Goal: Information Seeking & Learning: Compare options

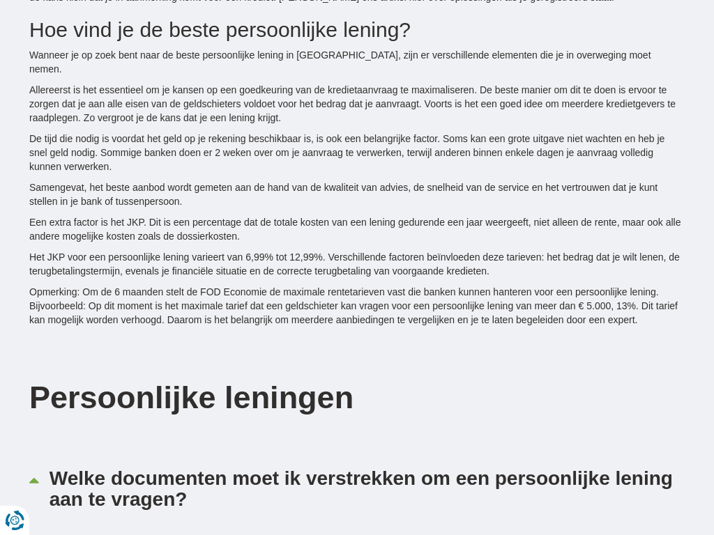
type input "7250"
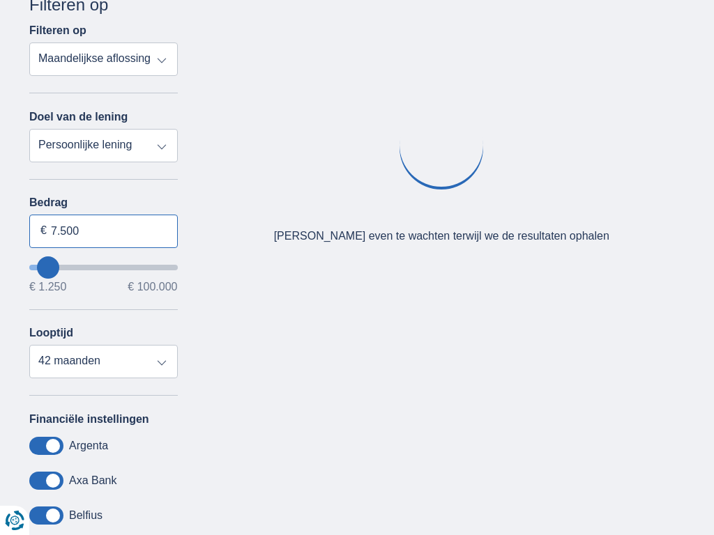
click at [103, 231] on input "7.500" at bounding box center [103, 231] width 149 height 33
type input "7"
type input "100.000"
type input "99250"
select select "120"
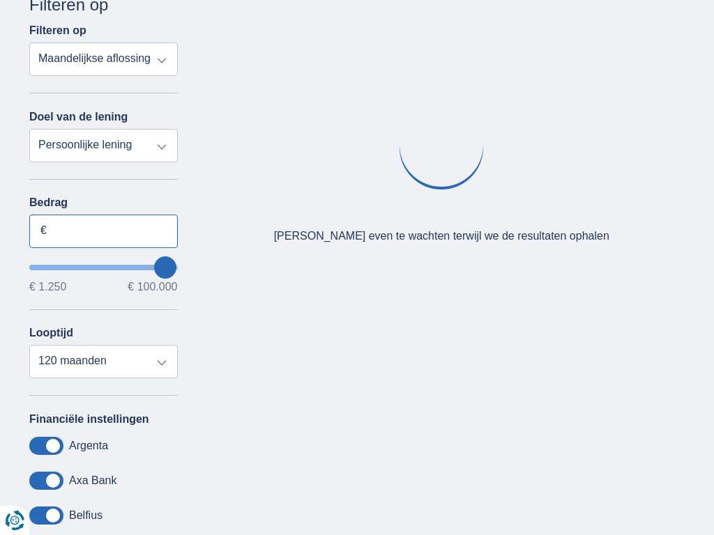
click at [103, 231] on input "Bedrag" at bounding box center [103, 231] width 149 height 33
click at [103, 231] on input "7.500" at bounding box center [103, 231] width 149 height 33
type input "7"
type input "3.355"
type input "3250"
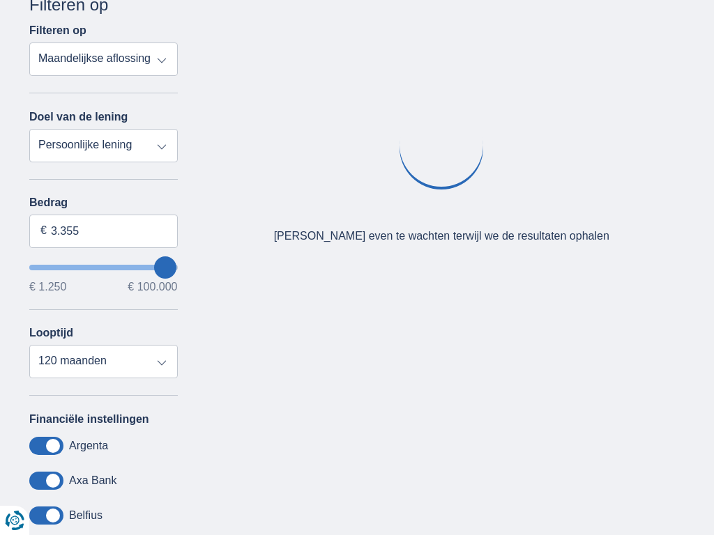
select select "30"
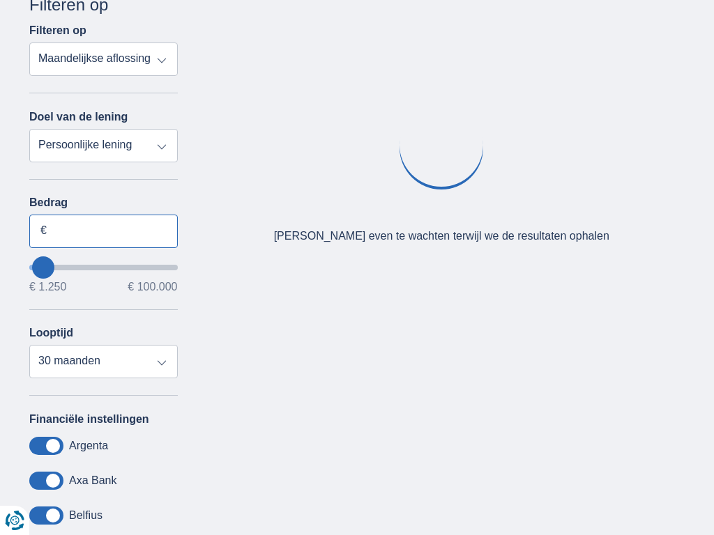
click at [103, 231] on input "Bedrag" at bounding box center [103, 231] width 149 height 33
click at [103, 231] on input "7.500" at bounding box center [103, 231] width 149 height 33
type input "7"
type input "100.000"
type input "99250"
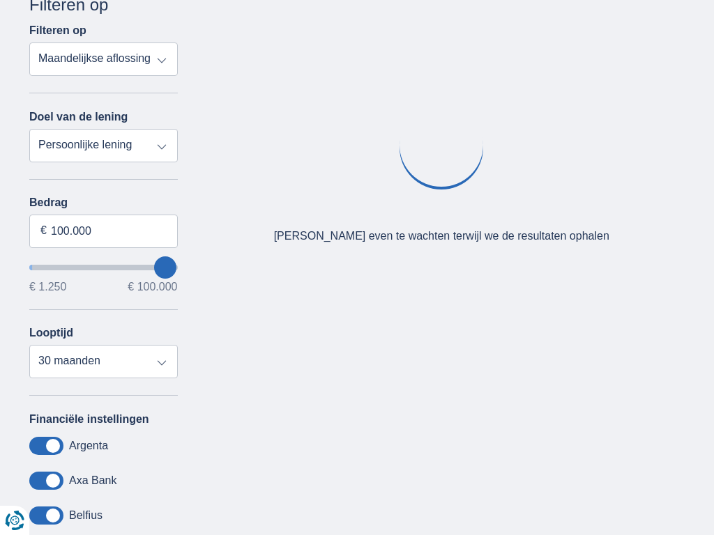
select select "120"
click at [103, 231] on input "Bedrag" at bounding box center [103, 231] width 149 height 33
click at [103, 231] on input "7.500" at bounding box center [103, 231] width 149 height 33
type input "7"
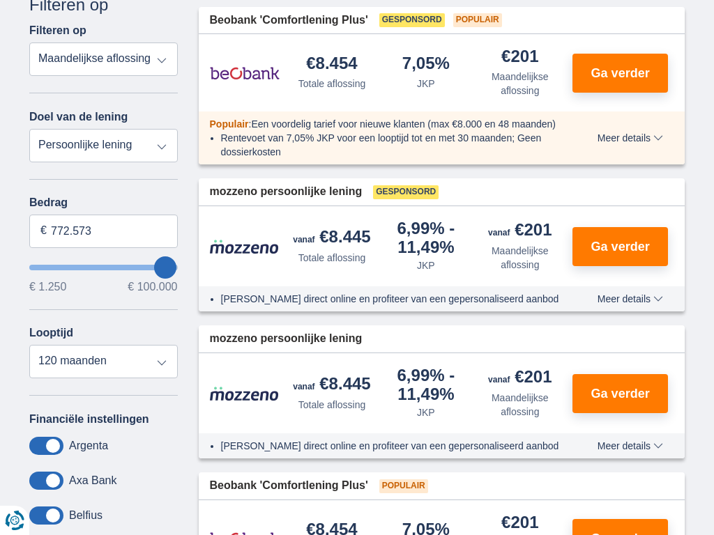
type input "100.000"
type input "99250"
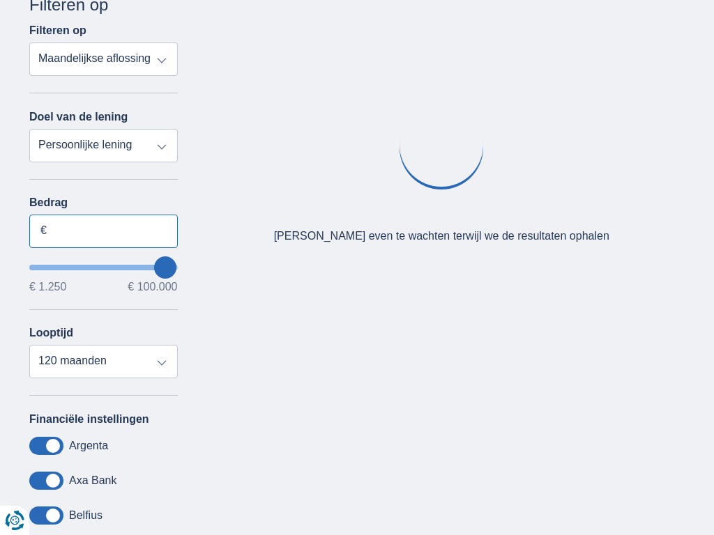
click at [103, 231] on input "Bedrag" at bounding box center [103, 231] width 149 height 33
click at [103, 231] on input "7.500" at bounding box center [103, 231] width 149 height 33
type input "7"
type input "100.000"
type input "99250"
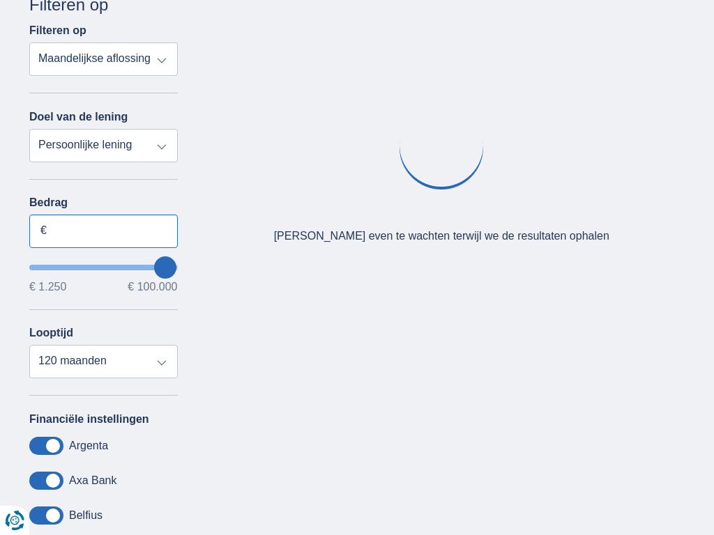
click at [103, 231] on input "Bedrag" at bounding box center [103, 231] width 149 height 33
click at [103, 231] on input "7.500" at bounding box center [103, 231] width 149 height 33
type input "7"
type input "100.000"
type input "99250"
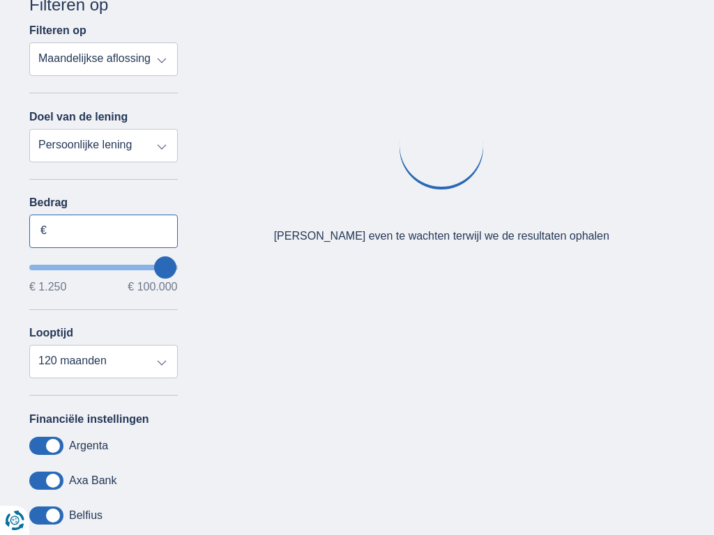
click at [103, 231] on input "Bedrag" at bounding box center [103, 231] width 149 height 33
click at [103, 231] on input "7.500" at bounding box center [103, 231] width 149 height 33
type input "7"
type input "100.000"
type input "99250"
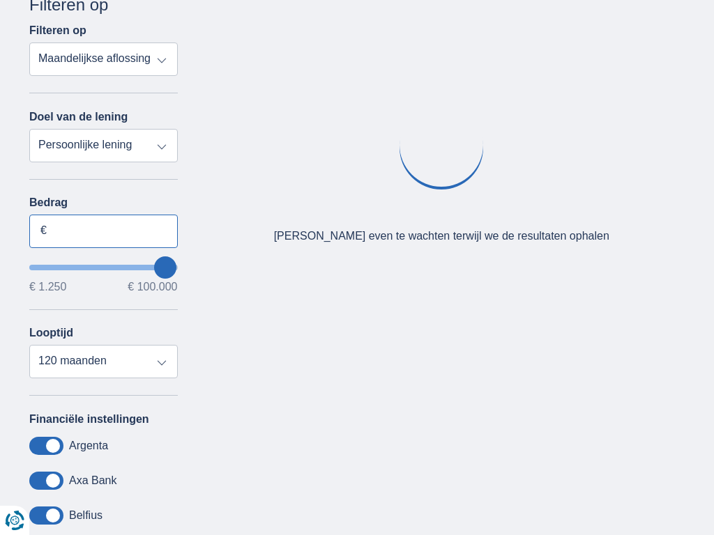
click at [103, 231] on input "Bedrag" at bounding box center [103, 231] width 149 height 33
click at [103, 231] on input "7.500" at bounding box center [103, 231] width 149 height 33
type input "7"
type input "100.000"
type input "99250"
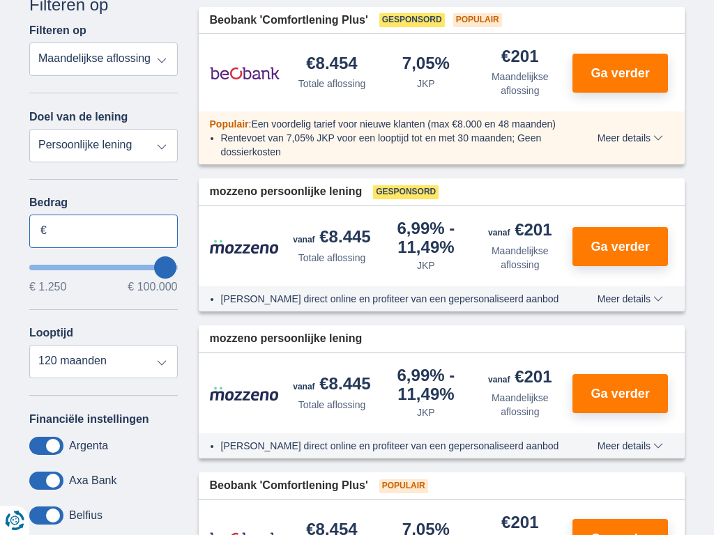
click at [103, 231] on input "Bedrag" at bounding box center [103, 231] width 149 height 33
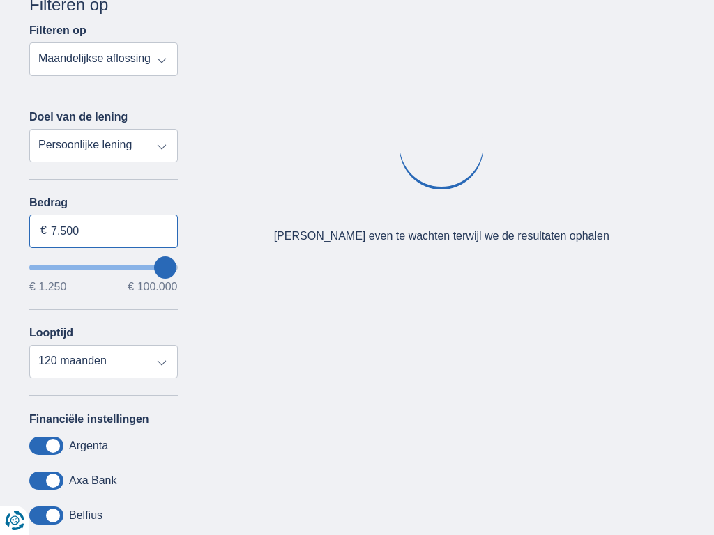
click at [103, 231] on input "7.500" at bounding box center [103, 231] width 149 height 33
type input "7"
type input "1.250"
type input "1250"
select select "24"
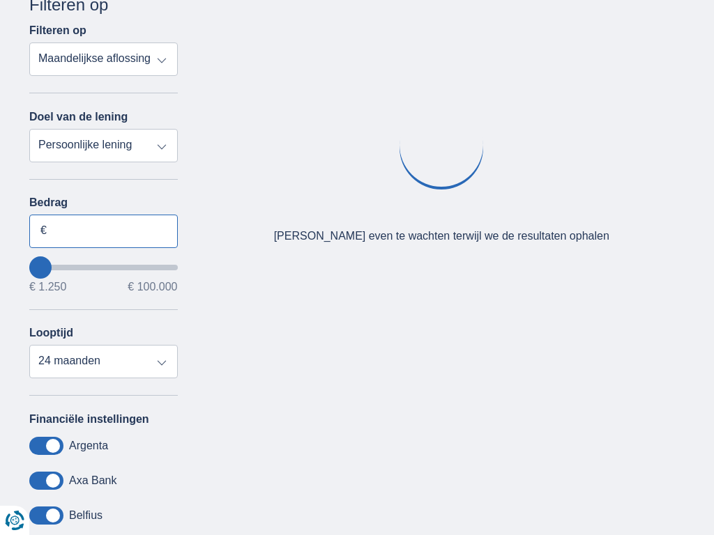
click at [103, 231] on input "Bedrag" at bounding box center [103, 231] width 149 height 33
click at [103, 231] on input "7.500" at bounding box center [103, 231] width 149 height 33
type input "7"
type input "100.000"
type input "99250"
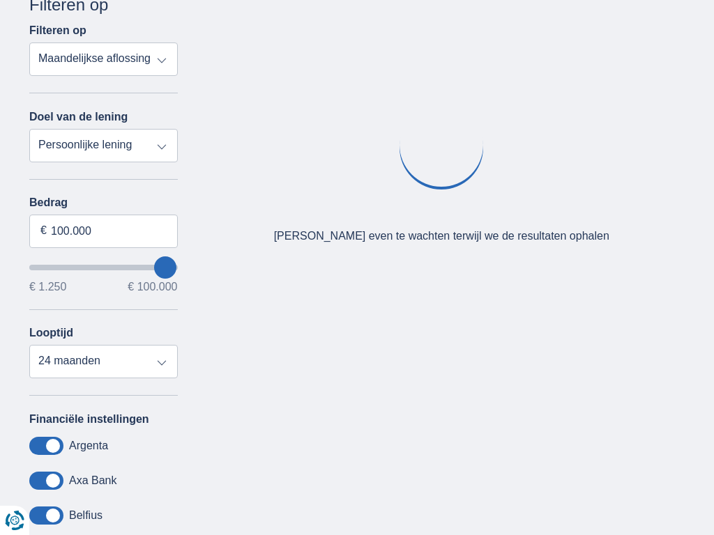
select select "120"
click at [103, 231] on input "Bedrag" at bounding box center [103, 231] width 149 height 33
click at [103, 231] on input "7.500" at bounding box center [103, 231] width 149 height 33
type input "7"
type input "100.000"
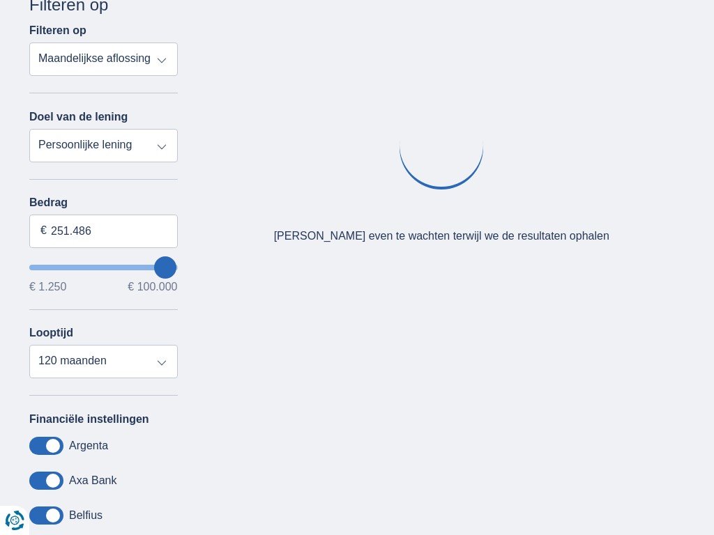
type input "99250"
click at [103, 231] on input "Bedrag" at bounding box center [103, 231] width 149 height 33
click at [103, 231] on input "7.500" at bounding box center [103, 231] width 149 height 33
type input "7"
type input "100.000"
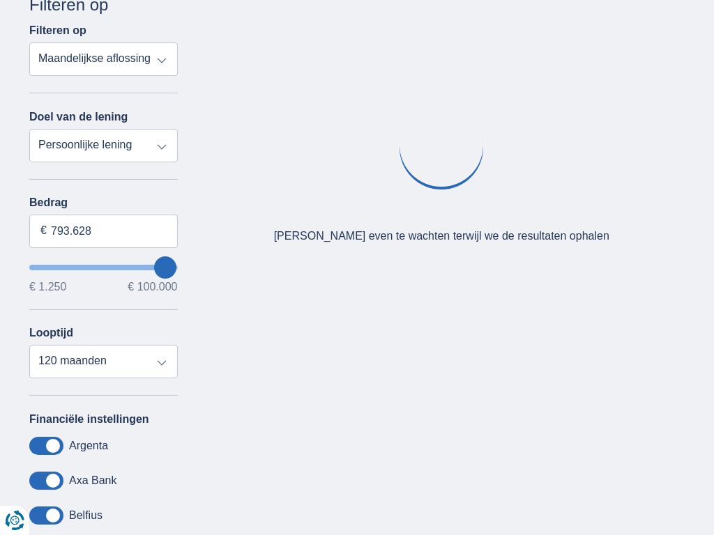
type input "99250"
click at [103, 231] on input "Bedrag" at bounding box center [103, 231] width 149 height 33
click at [103, 231] on input "7.500" at bounding box center [103, 231] width 149 height 33
type input "7"
type input "100.000"
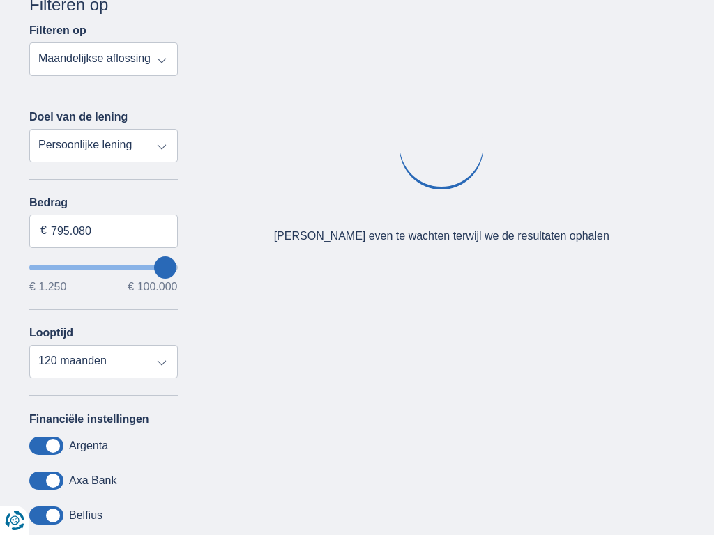
type input "99250"
click at [103, 231] on input "Bedrag" at bounding box center [103, 231] width 149 height 33
click at [103, 231] on input "7.500" at bounding box center [103, 231] width 149 height 33
type input "7"
type input "14.663"
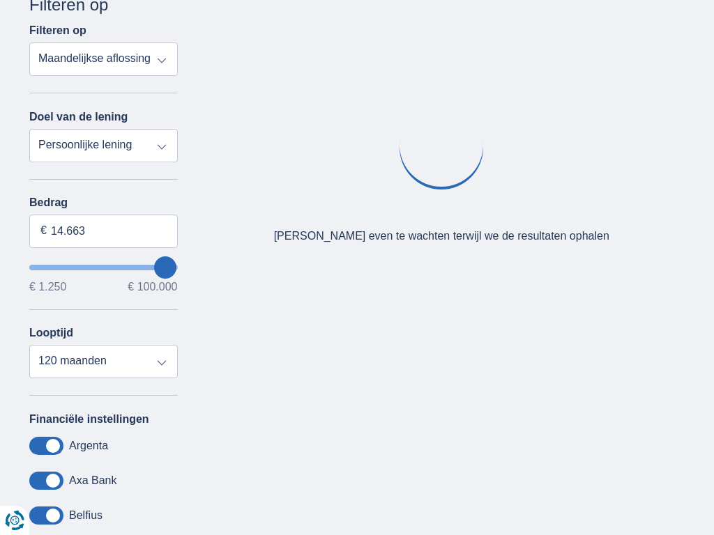
type input "14250"
select select "60"
click at [103, 231] on input "Bedrag" at bounding box center [103, 231] width 149 height 33
click at [103, 231] on input "7.500" at bounding box center [103, 231] width 149 height 33
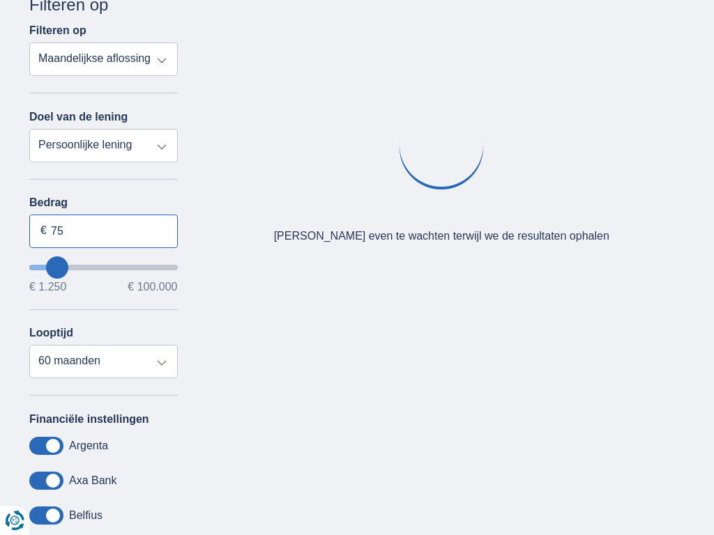
type input "7"
type input "100.000"
type input "99250"
select select "120"
click at [103, 231] on input "Bedrag" at bounding box center [103, 231] width 149 height 33
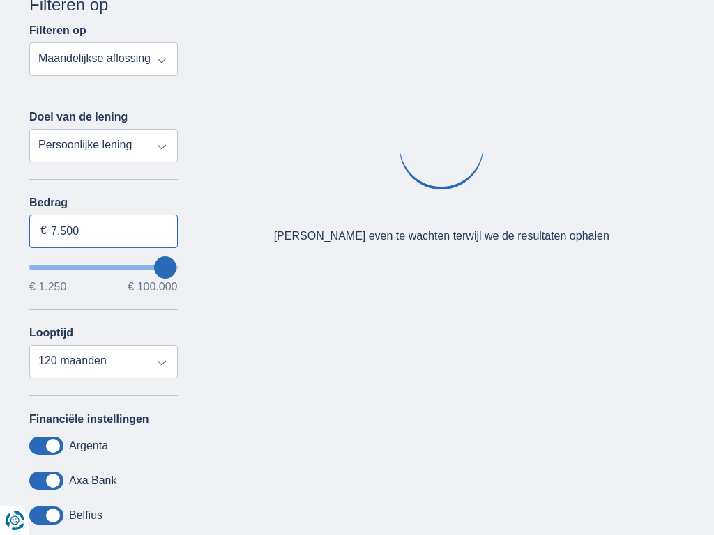
click at [103, 231] on input "7.500" at bounding box center [103, 231] width 149 height 33
type input "7"
type input "100.000"
type input "99250"
click at [103, 231] on input "Bedrag" at bounding box center [103, 231] width 149 height 33
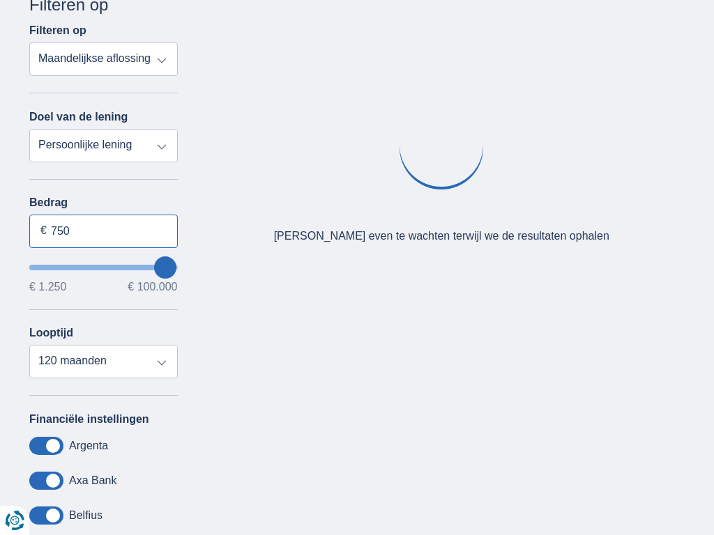
type input "7.500"
select select "mrp+"
click at [103, 231] on input "7.500" at bounding box center [103, 231] width 149 height 33
type input "7"
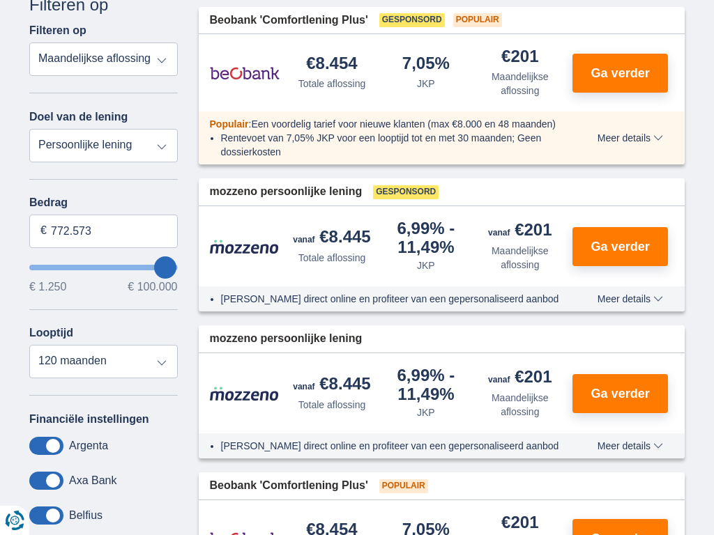
type input "100.000"
type input "50250"
click at [103, 267] on input "wantToBorrow" at bounding box center [103, 268] width 149 height 6
type input "50.250"
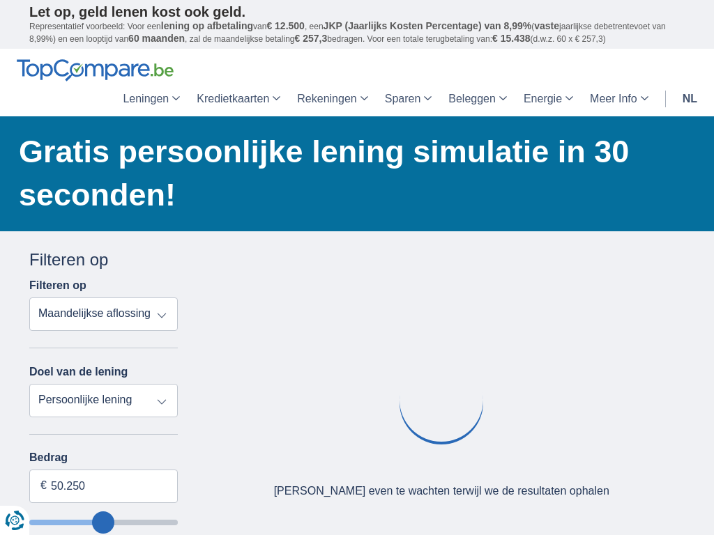
type input "50250"
select select "apr+"
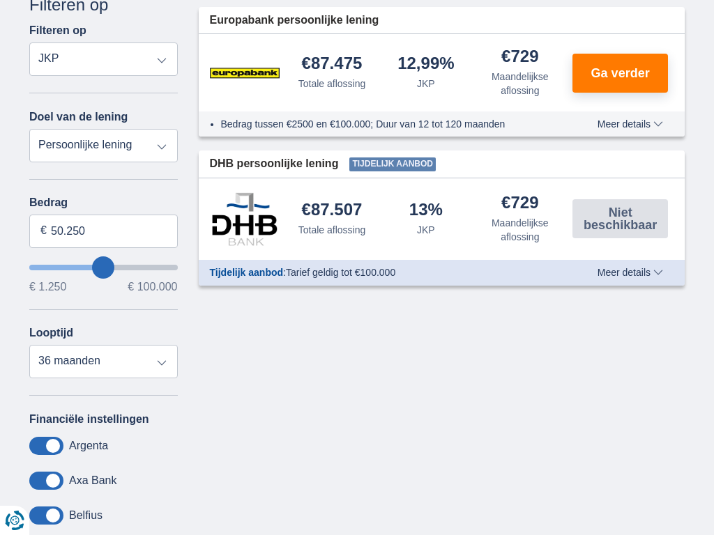
select select "120"
select select "vehicleLoan"
select select "3-4"
type input "15.000"
type input "15250"
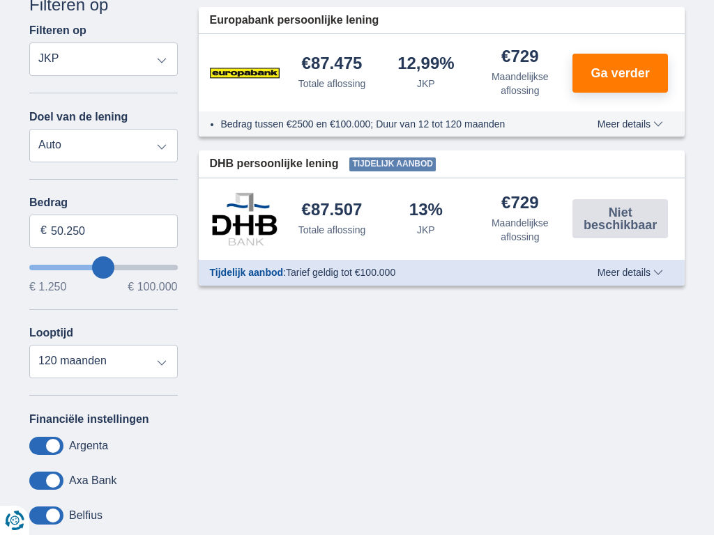
select select "60"
type input "15250"
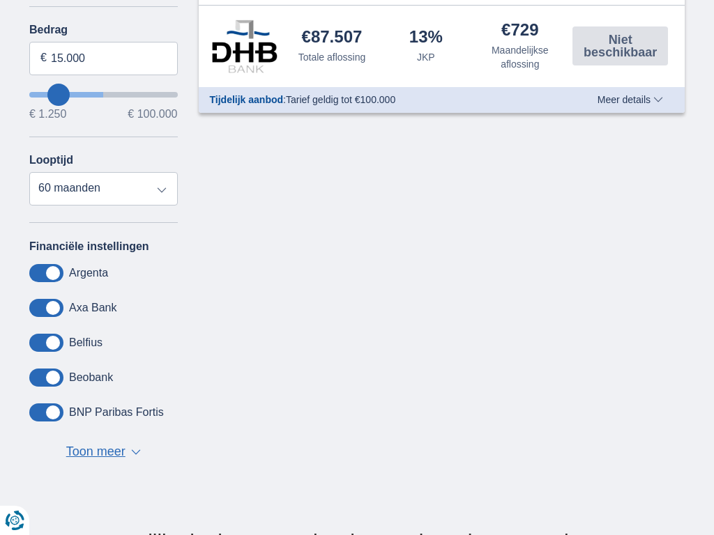
select select "moto"
select select "new"
type input "15.000"
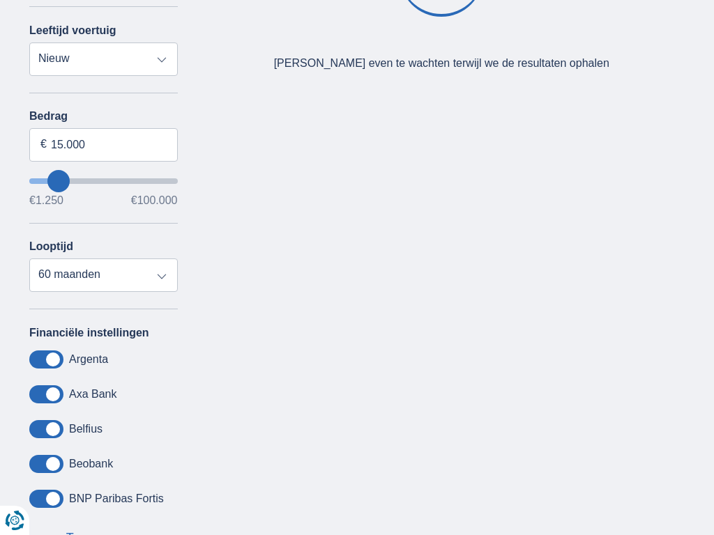
type input "15250"
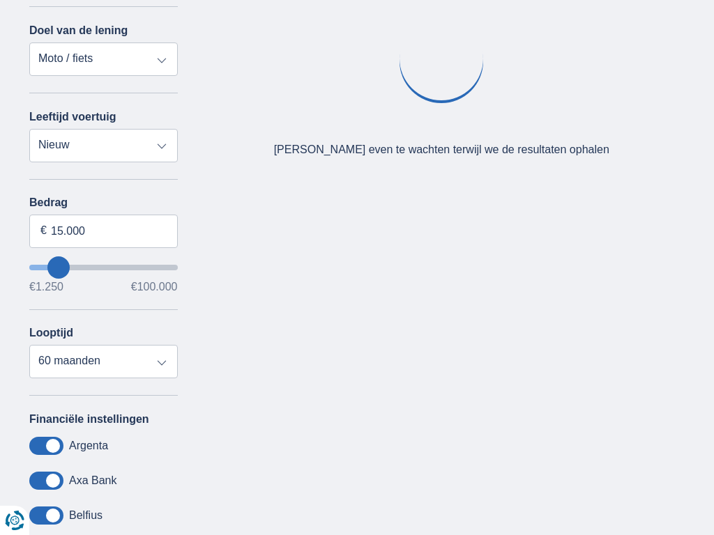
select select "caravan"
type input "15.000"
type input "15250"
select select "renovationLoan"
type input "15.000"
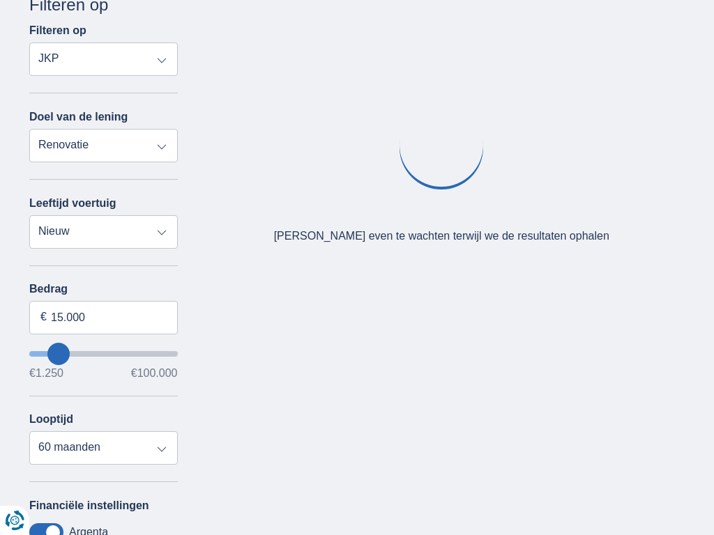
type input "15250"
select select "personalLoan"
type input "7.500"
type input "7250"
select select "42"
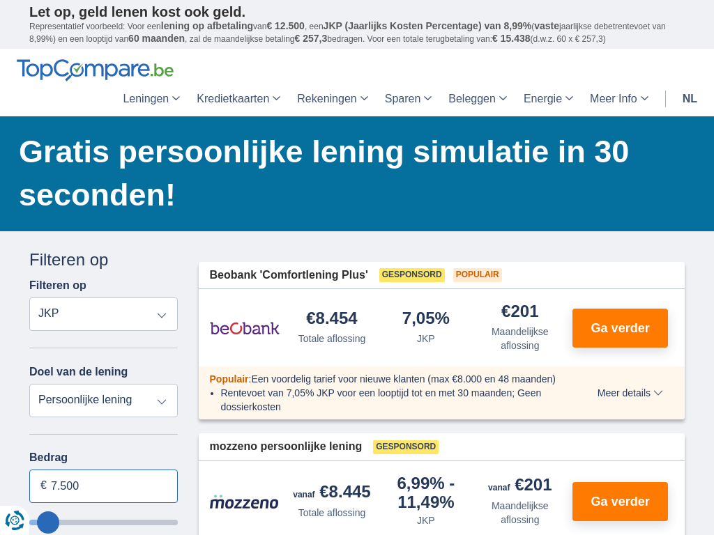
click at [103, 486] on input "7.500" at bounding box center [103, 486] width 149 height 33
type input "7"
type input "100.000"
type input "99250"
select select "120"
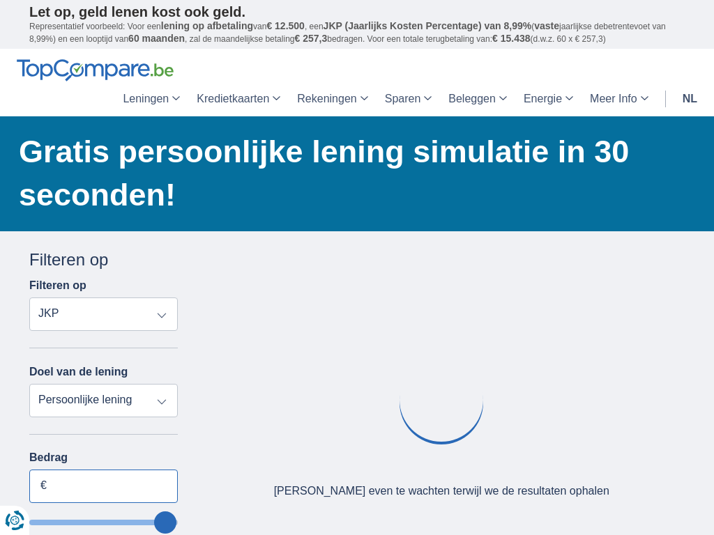
click at [103, 486] on input "Bedrag" at bounding box center [103, 486] width 149 height 33
click at [103, 486] on input "7.500" at bounding box center [103, 486] width 149 height 33
type input "7"
type input "1.363"
type input "1250"
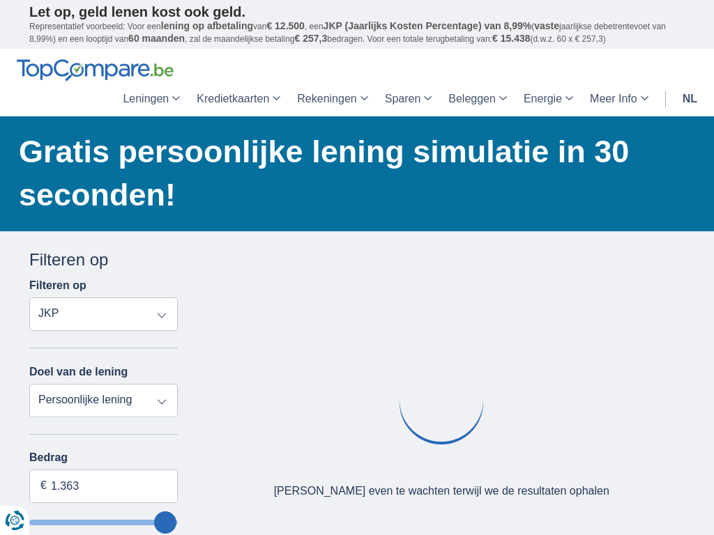
select select "24"
click at [103, 486] on input "Bedrag" at bounding box center [103, 486] width 149 height 33
click at [103, 486] on input "7.500" at bounding box center [103, 486] width 149 height 33
type input "7"
type input "100.000"
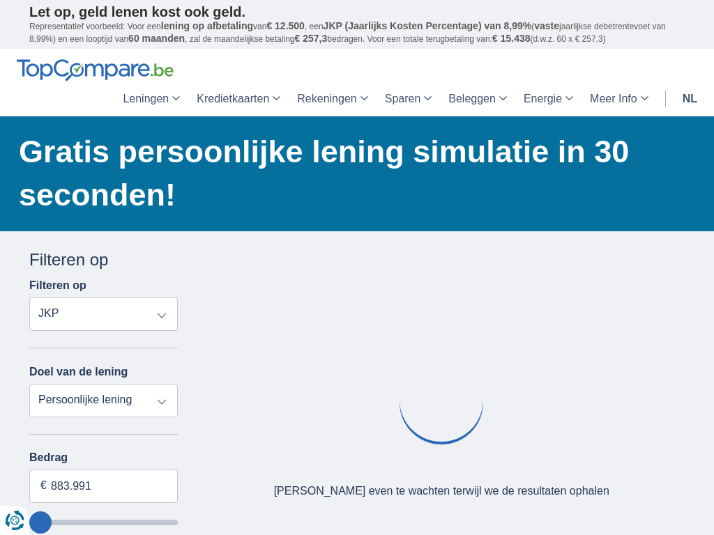
type input "99250"
select select "120"
click at [103, 486] on input "Bedrag" at bounding box center [103, 486] width 149 height 33
click at [103, 486] on input "7.500" at bounding box center [103, 486] width 149 height 33
type input "7"
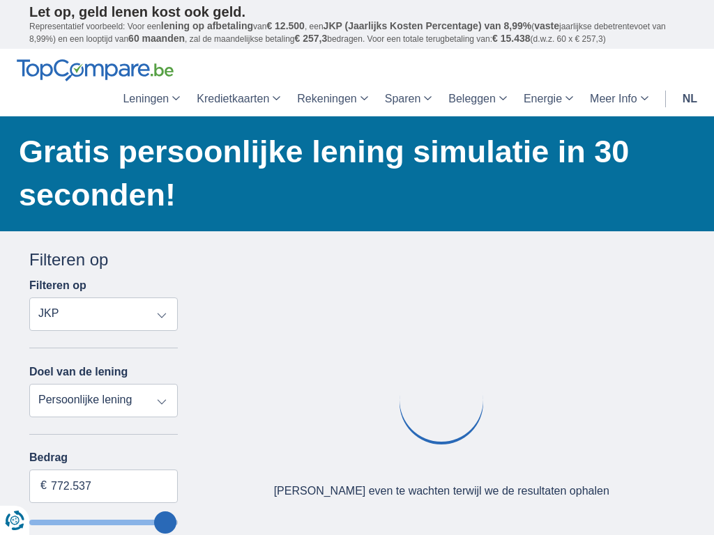
type input "100.000"
type input "99250"
click at [103, 486] on input "Bedrag" at bounding box center [103, 486] width 149 height 33
click at [103, 486] on input "7.500" at bounding box center [103, 486] width 149 height 33
type input "7"
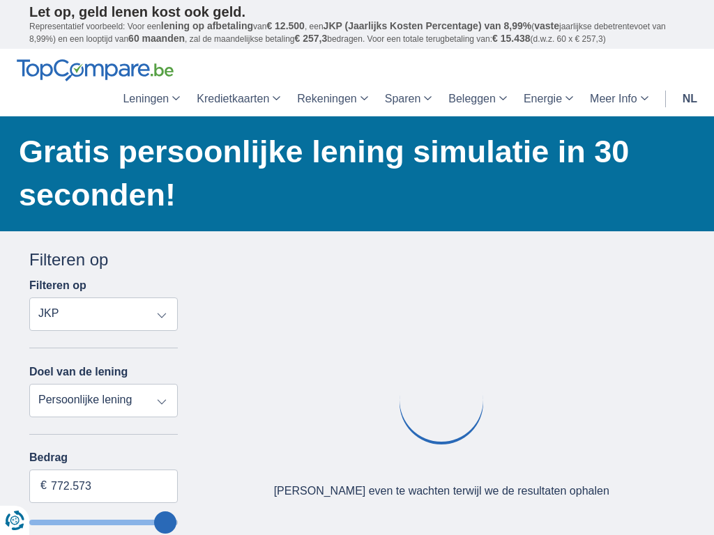
type input "100.000"
type input "99250"
click at [103, 486] on input "Bedrag" at bounding box center [103, 486] width 149 height 33
click at [103, 486] on input "7.500" at bounding box center [103, 486] width 149 height 33
type input "7"
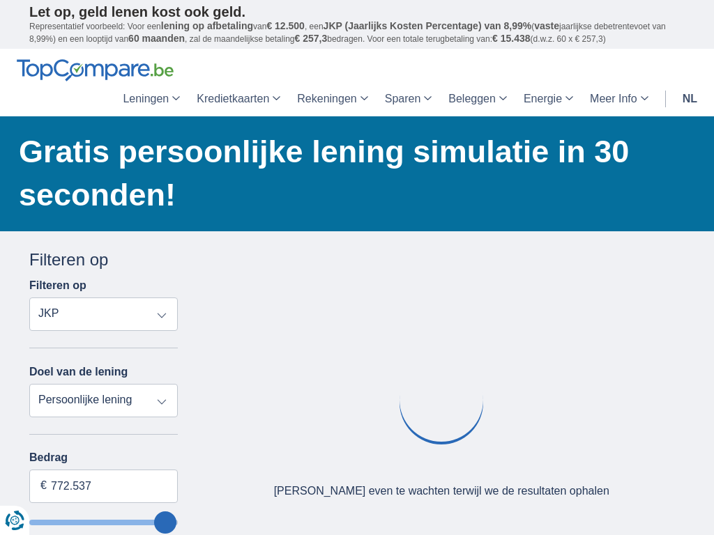
type input "100.000"
type input "99250"
click at [103, 486] on input "Bedrag" at bounding box center [103, 486] width 149 height 33
click at [103, 486] on input "7.500" at bounding box center [103, 486] width 149 height 33
type input "7"
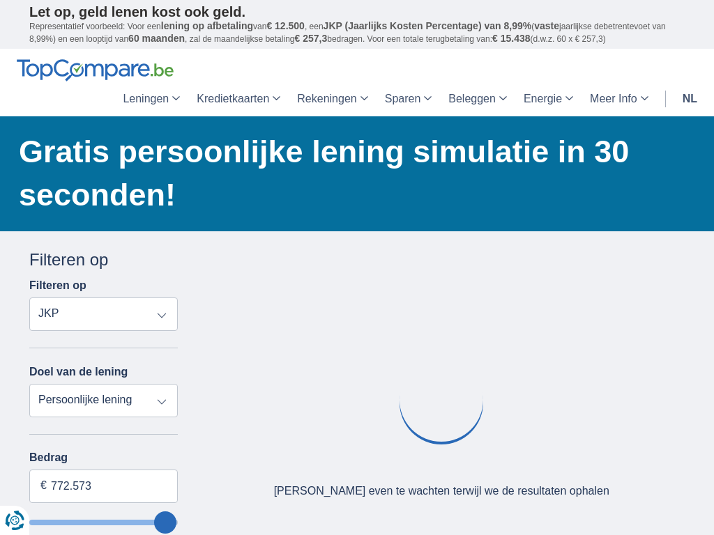
type input "100.000"
type input "99250"
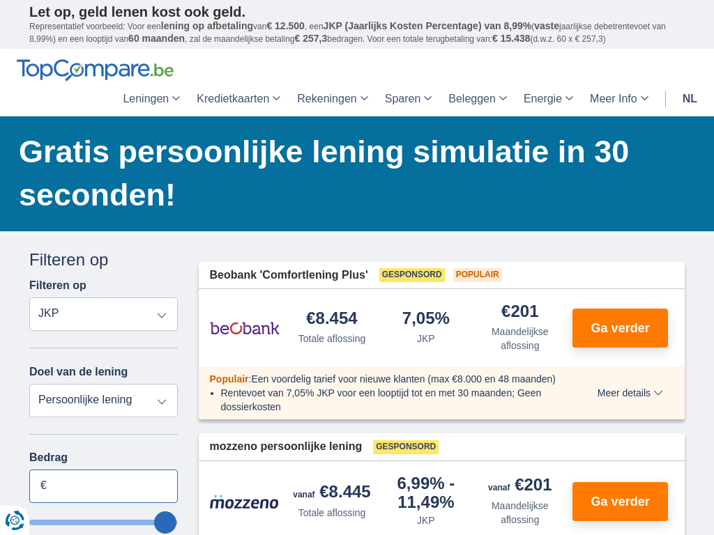
click at [103, 486] on input "Bedrag" at bounding box center [103, 486] width 149 height 33
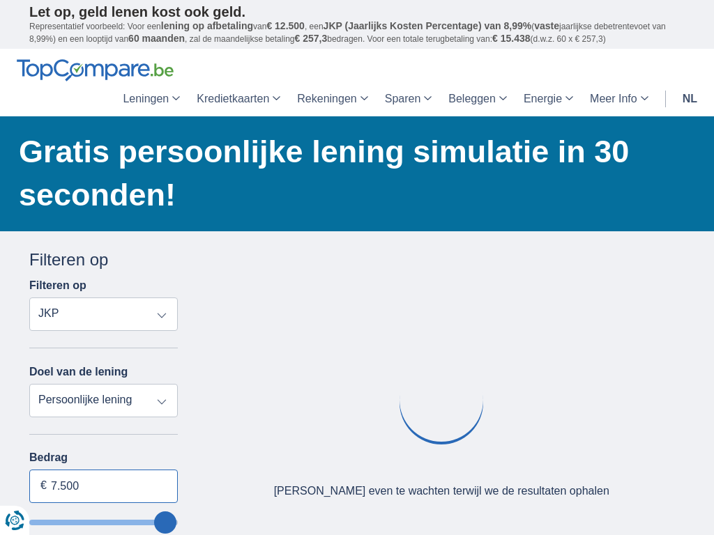
click at [103, 486] on input "7.500" at bounding box center [103, 486] width 149 height 33
type input "7"
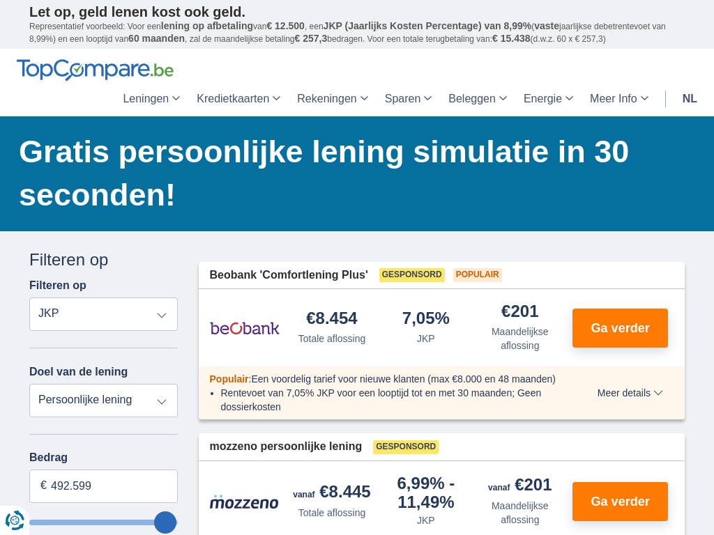
type input "100.000"
type input "99250"
click at [103, 486] on input "Bedrag" at bounding box center [103, 486] width 149 height 33
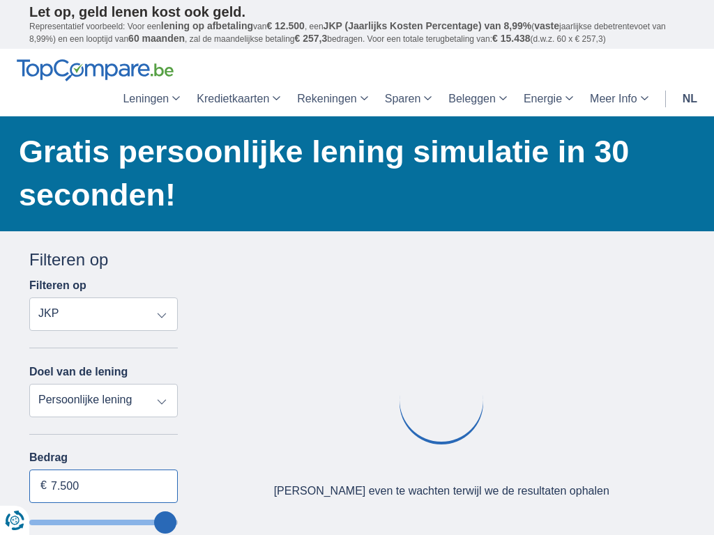
click at [103, 486] on input "7.500" at bounding box center [103, 486] width 149 height 33
type input "7"
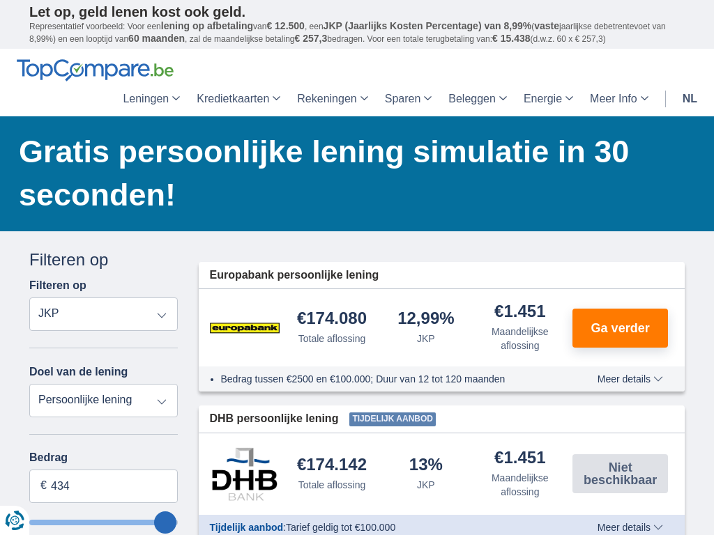
type input "1.250"
type input "1250"
select select "24"
click at [103, 486] on input "Bedrag" at bounding box center [103, 486] width 149 height 33
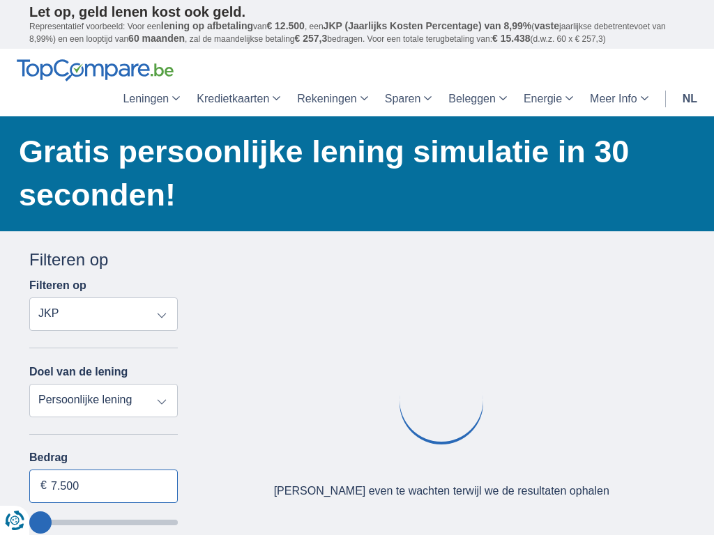
click at [103, 486] on input "7.500" at bounding box center [103, 486] width 149 height 33
type input "7"
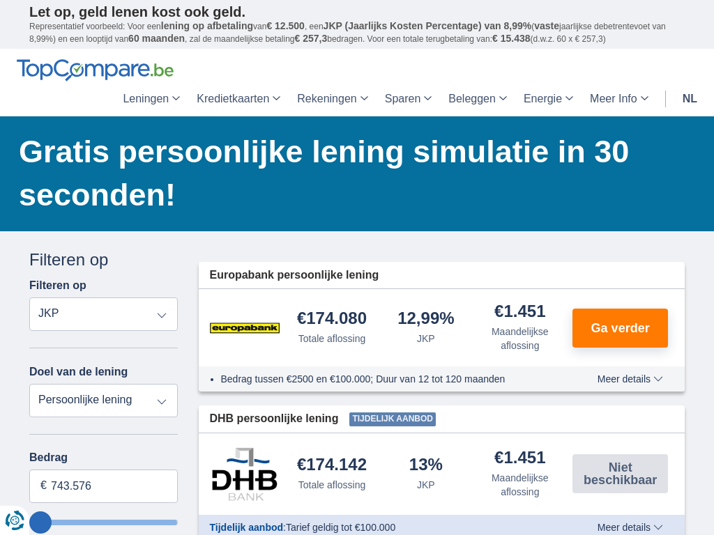
type input "100.000"
type input "99250"
select select "120"
click at [103, 486] on input "Bedrag" at bounding box center [103, 486] width 149 height 33
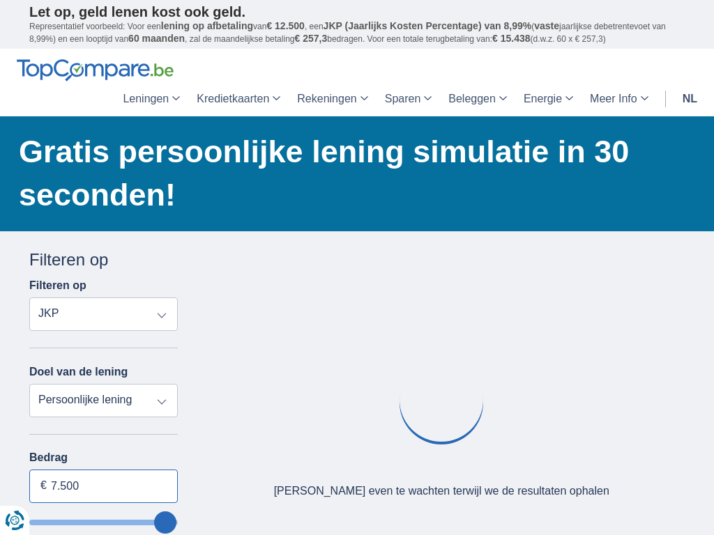
click at [103, 486] on input "7.500" at bounding box center [103, 486] width 149 height 33
type input "7"
type input "100.000"
type input "99250"
click at [103, 486] on input "Bedrag" at bounding box center [103, 486] width 149 height 33
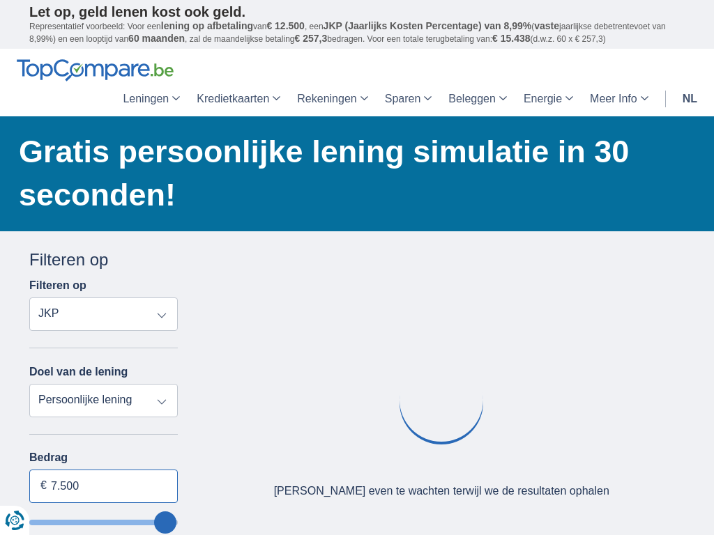
click at [103, 486] on input "7.500" at bounding box center [103, 486] width 149 height 33
type input "7"
type input "100.000"
type input "99250"
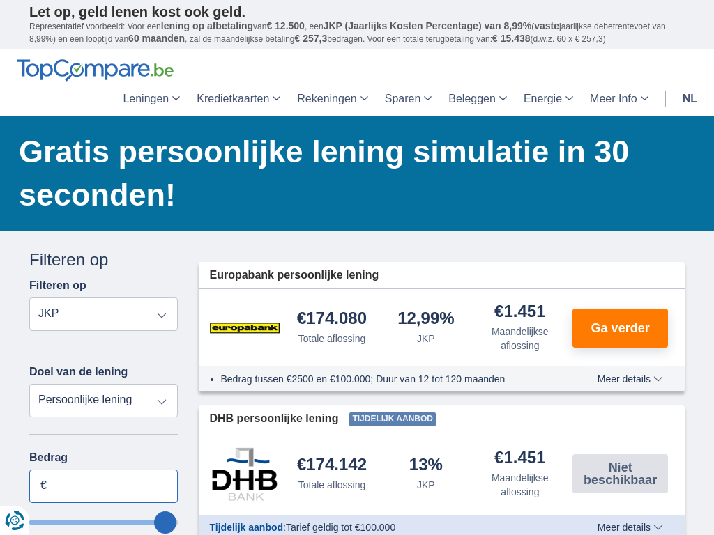
click at [103, 486] on input "Bedrag" at bounding box center [103, 486] width 149 height 33
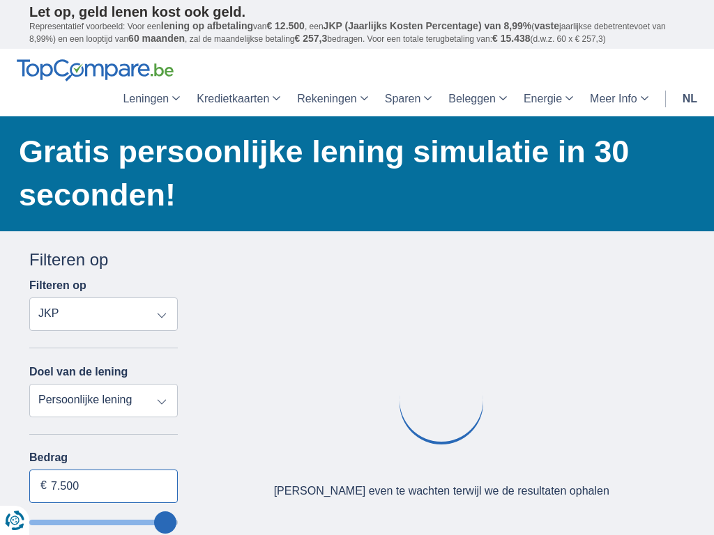
click at [103, 486] on input "7.500" at bounding box center [103, 486] width 149 height 33
type input "7"
type input "100.000"
type input "99250"
click at [103, 486] on input "Bedrag" at bounding box center [103, 486] width 149 height 33
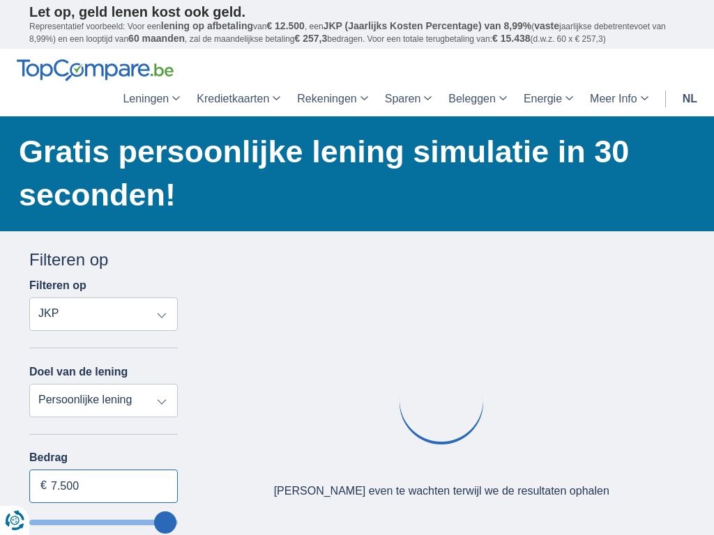
click at [103, 486] on input "7.500" at bounding box center [103, 486] width 149 height 33
type input "7"
type input "43.594"
type input "43250"
click at [103, 486] on input "Bedrag" at bounding box center [103, 486] width 149 height 33
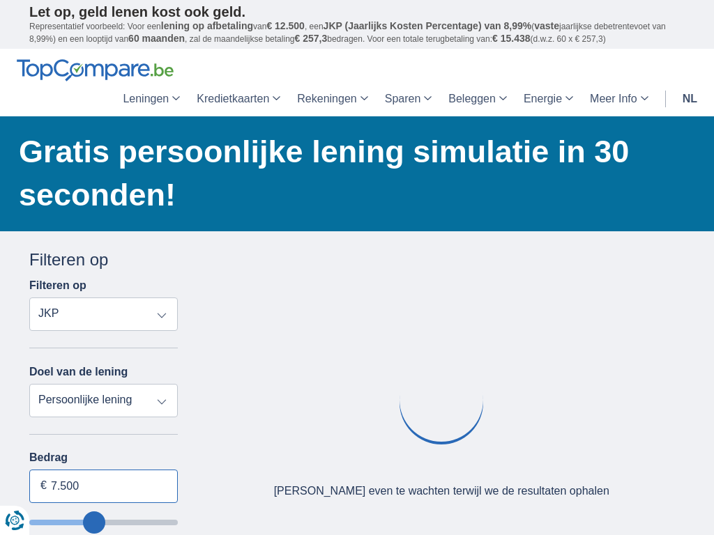
click at [103, 486] on input "7.500" at bounding box center [103, 486] width 149 height 33
type input "7"
type input "100.000"
type input "99250"
click at [103, 486] on input "Bedrag" at bounding box center [103, 486] width 149 height 33
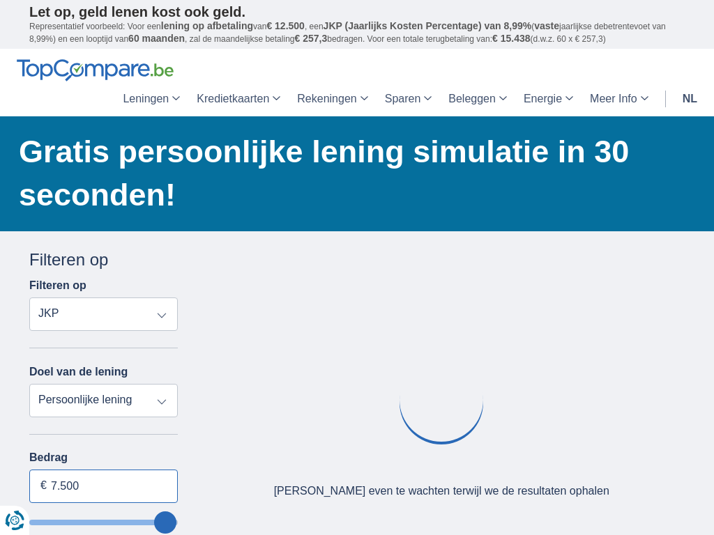
click at [103, 486] on input "7.500" at bounding box center [103, 486] width 149 height 33
type input "7"
type input "1.250"
type input "1250"
select select "24"
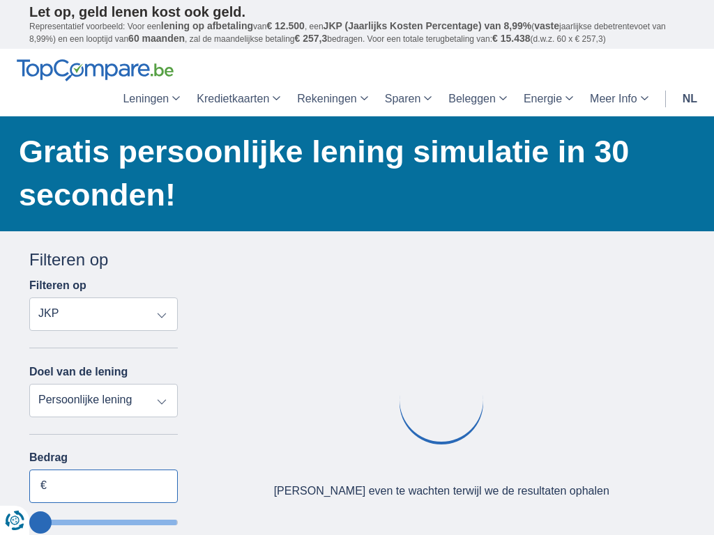
click at [103, 486] on input "Bedrag" at bounding box center [103, 486] width 149 height 33
type input "7.500"
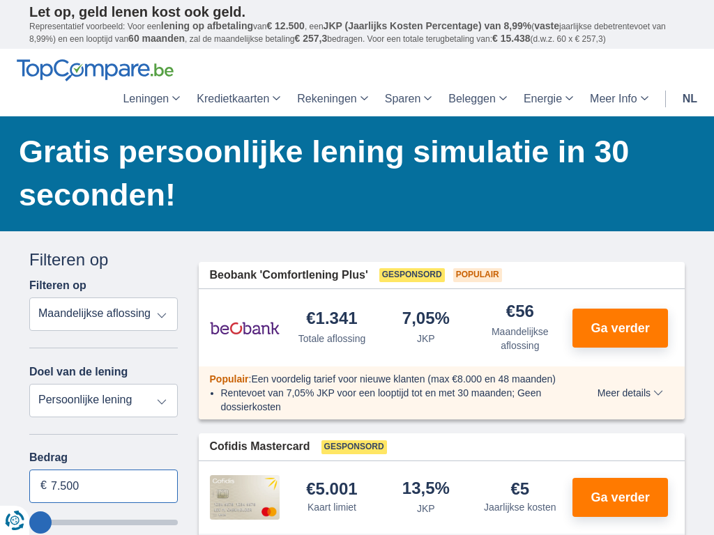
select select "apr+"
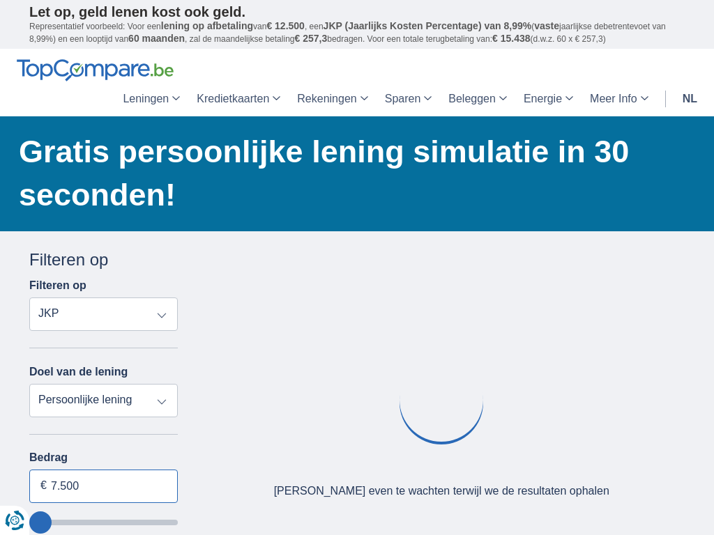
click at [103, 486] on input "7.500" at bounding box center [103, 486] width 149 height 33
type input "7"
type input "100.000"
type input "99250"
select select "120"
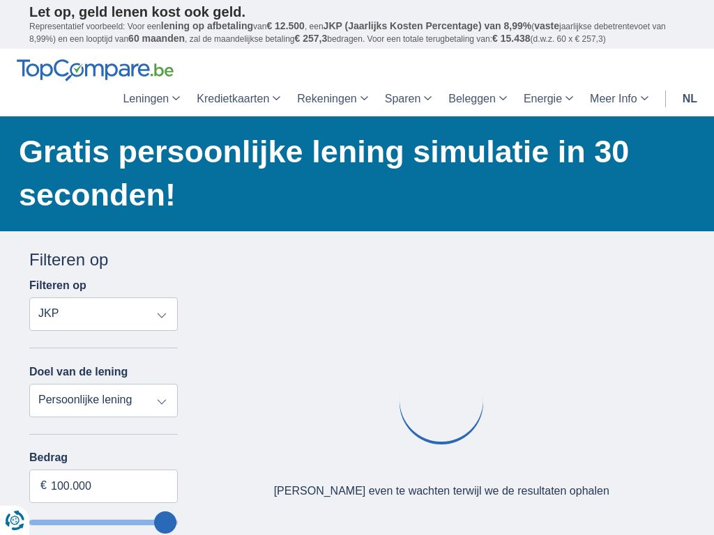
type input "50250"
click at [103, 522] on input "wantToBorrow" at bounding box center [103, 523] width 149 height 6
type input "50.250"
type input "50250"
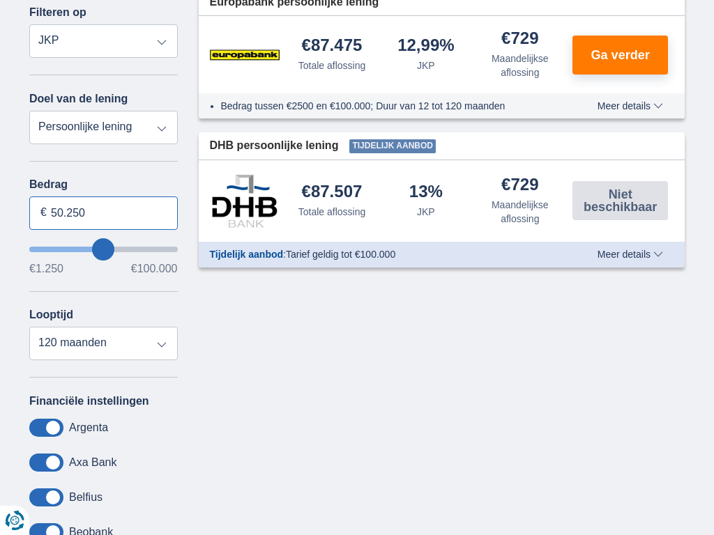
click at [103, 213] on input "50.250" at bounding box center [103, 213] width 149 height 33
type input "5"
type input "100.000"
type input "99250"
click at [103, 213] on input "Bedrag" at bounding box center [103, 213] width 149 height 33
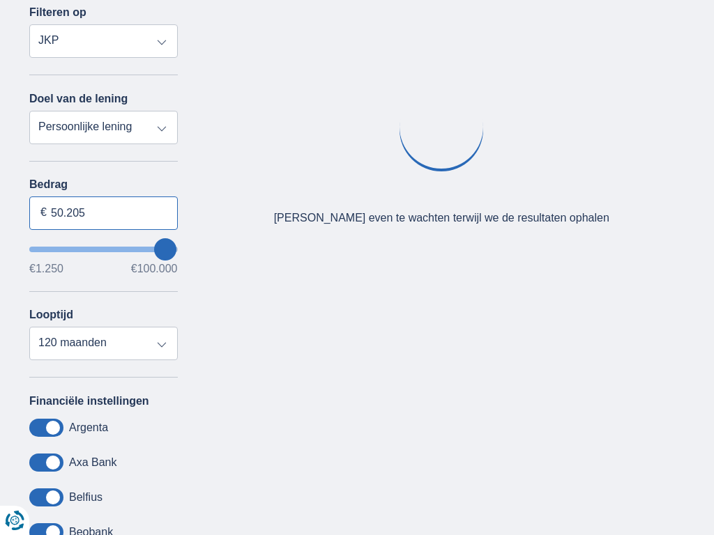
click at [103, 213] on input "50.205" at bounding box center [103, 213] width 149 height 33
type input "5"
type input "7.458"
type input "7250"
select select "42"
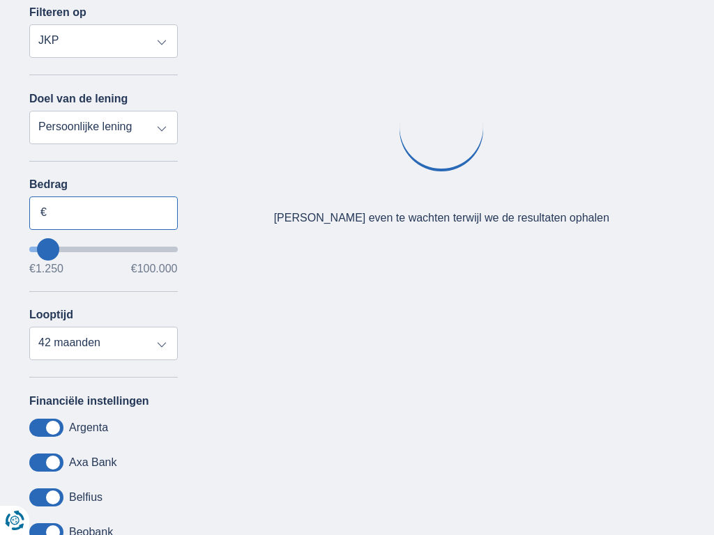
click at [103, 213] on input "Bedrag" at bounding box center [103, 213] width 149 height 33
click at [103, 213] on input "50.250" at bounding box center [103, 213] width 149 height 33
type input "5"
type input "100.000"
type input "99250"
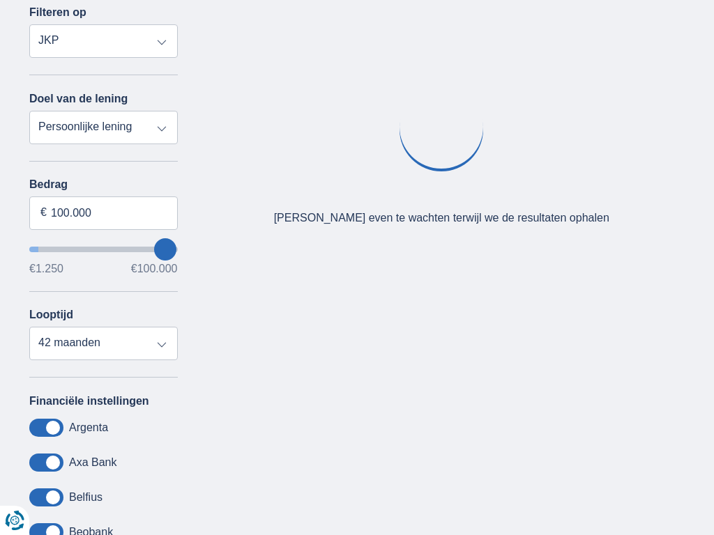
select select "120"
click at [103, 213] on input "Bedrag" at bounding box center [103, 213] width 149 height 33
click at [103, 213] on input "50.205" at bounding box center [103, 213] width 149 height 33
type input "5"
type input "100.000"
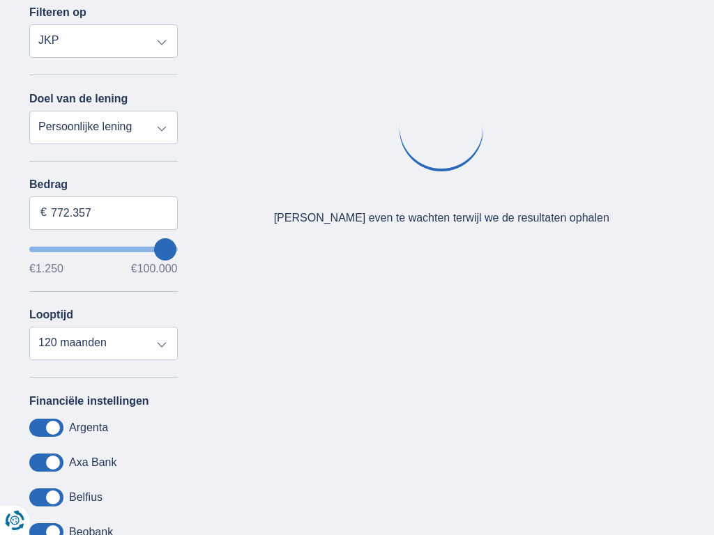
type input "99250"
click at [103, 213] on input "Bedrag" at bounding box center [103, 213] width 149 height 33
click at [103, 213] on input "50.250" at bounding box center [103, 213] width 149 height 33
type input "5"
type input "100.000"
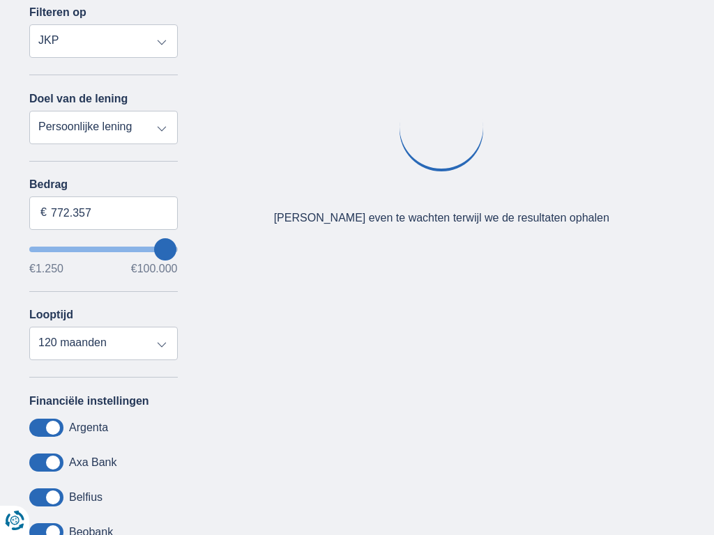
type input "99250"
click at [103, 213] on input "Bedrag" at bounding box center [103, 213] width 149 height 33
click at [103, 213] on input "50.205" at bounding box center [103, 213] width 149 height 33
type input "5"
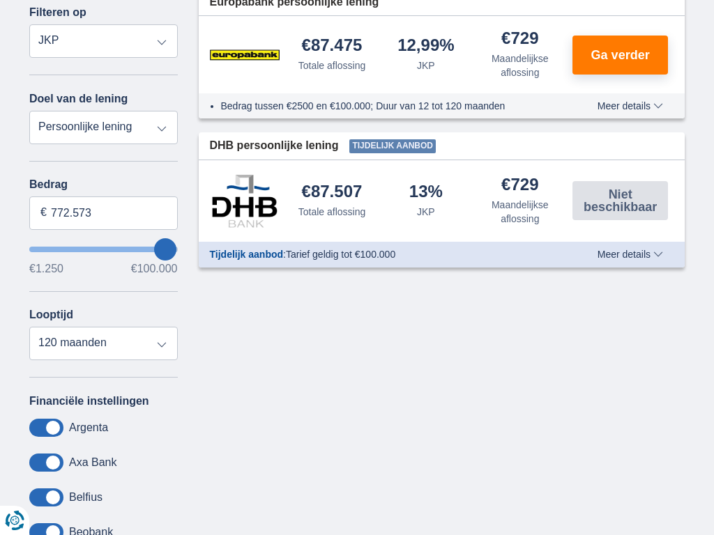
type input "100.000"
type input "99250"
click at [103, 213] on input "Bedrag" at bounding box center [103, 213] width 149 height 33
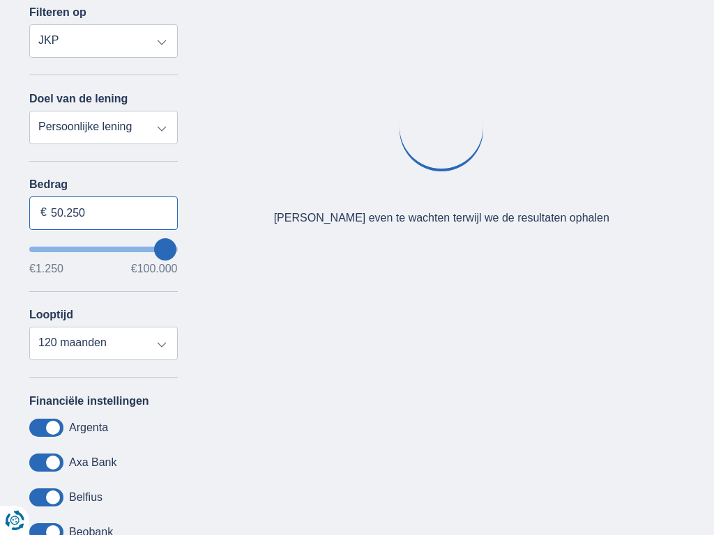
click at [103, 213] on input "50.250" at bounding box center [103, 213] width 149 height 33
type input "5"
type input "100.000"
type input "99250"
click at [103, 213] on input "Bedrag" at bounding box center [103, 213] width 149 height 33
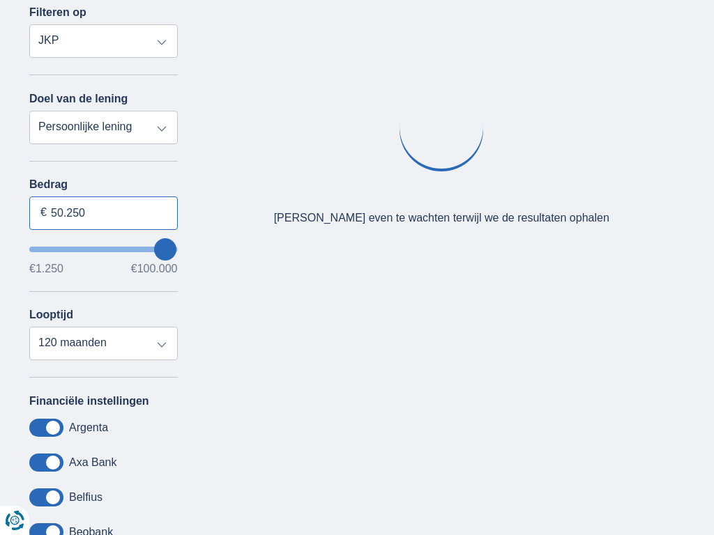
click at [103, 213] on input "50.250" at bounding box center [103, 213] width 149 height 33
type input "5"
type input "100.000"
type input "99250"
click at [103, 213] on input "Bedrag" at bounding box center [103, 213] width 149 height 33
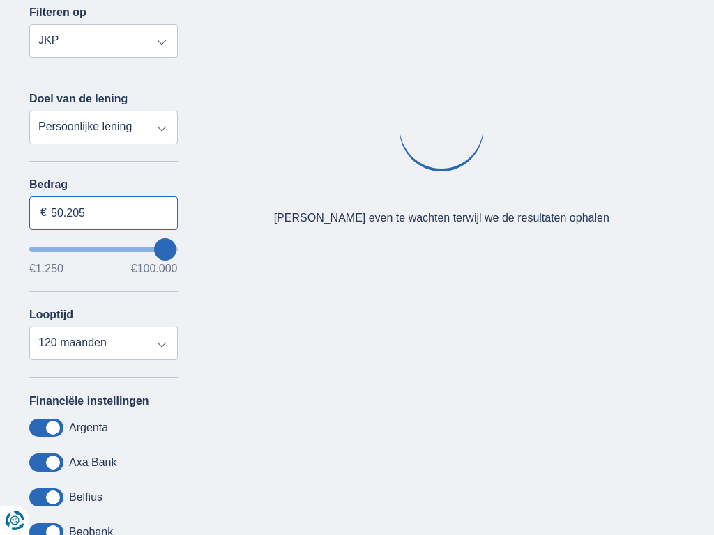
click at [103, 213] on input "50.205" at bounding box center [103, 213] width 149 height 33
type input "5"
type input "1.250"
type input "1250"
select select "24"
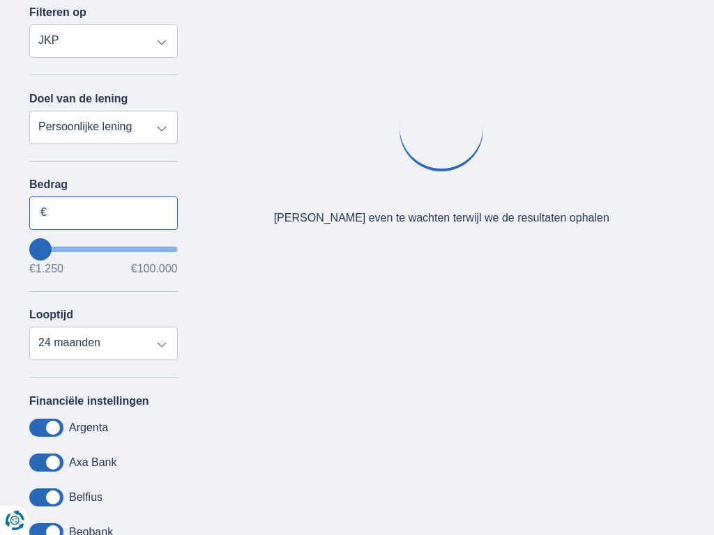
click at [103, 213] on input "Bedrag" at bounding box center [103, 213] width 149 height 33
click at [103, 213] on input "50.250" at bounding box center [103, 213] width 149 height 33
type input "5"
type input "100.000"
type input "99250"
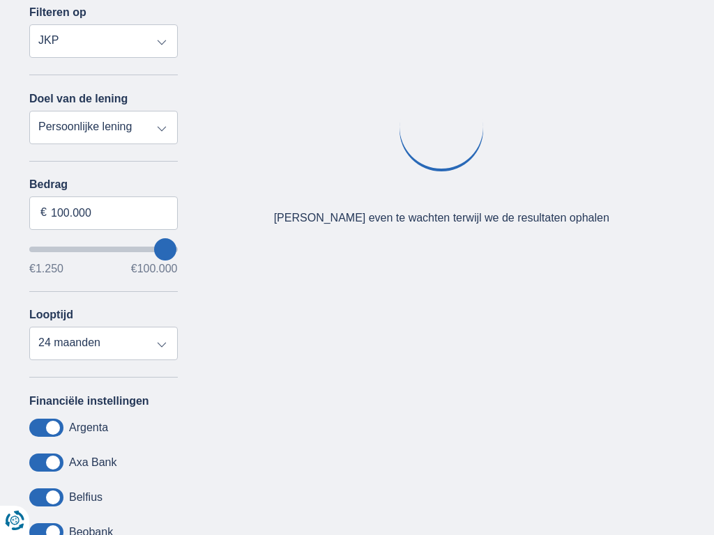
select select "120"
click at [103, 213] on input "Bedrag" at bounding box center [103, 213] width 149 height 33
click at [103, 213] on input "50.205" at bounding box center [103, 213] width 149 height 33
type input "5"
type input "100.000"
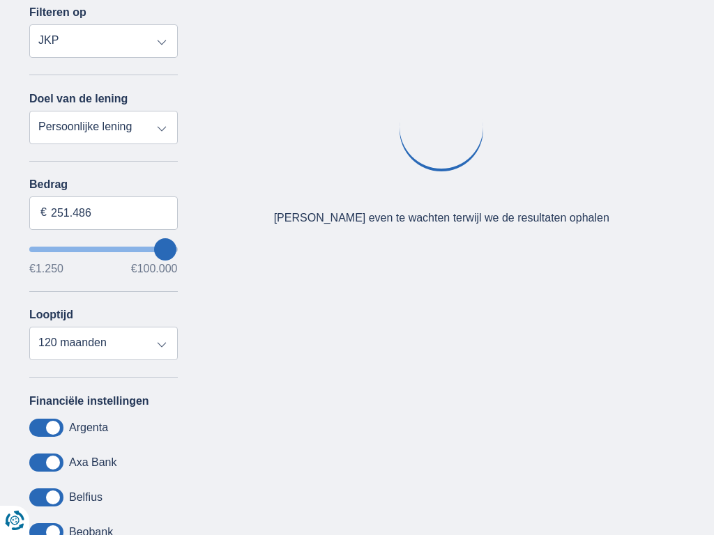
type input "99250"
click at [103, 213] on input "Bedrag" at bounding box center [103, 213] width 149 height 33
click at [103, 213] on input "50.250" at bounding box center [103, 213] width 149 height 33
type input "5"
type input "100.000"
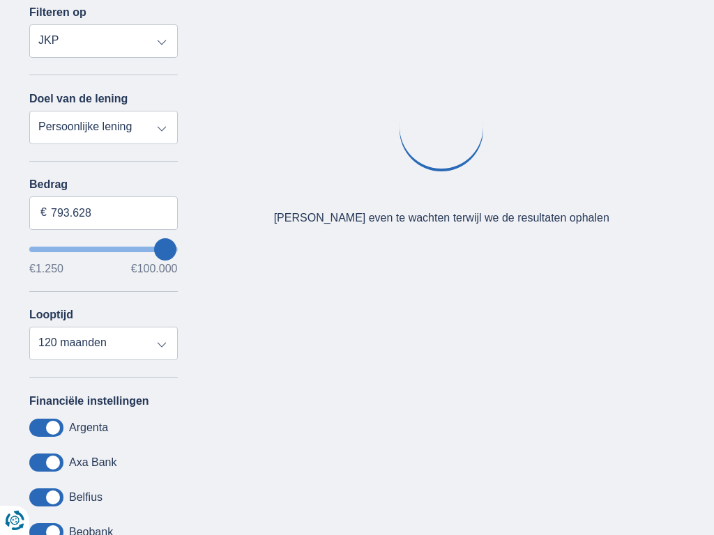
type input "99250"
click at [103, 213] on input "Bedrag" at bounding box center [103, 213] width 149 height 33
click at [103, 213] on input "50.205" at bounding box center [103, 213] width 149 height 33
type input "5"
type input "100.000"
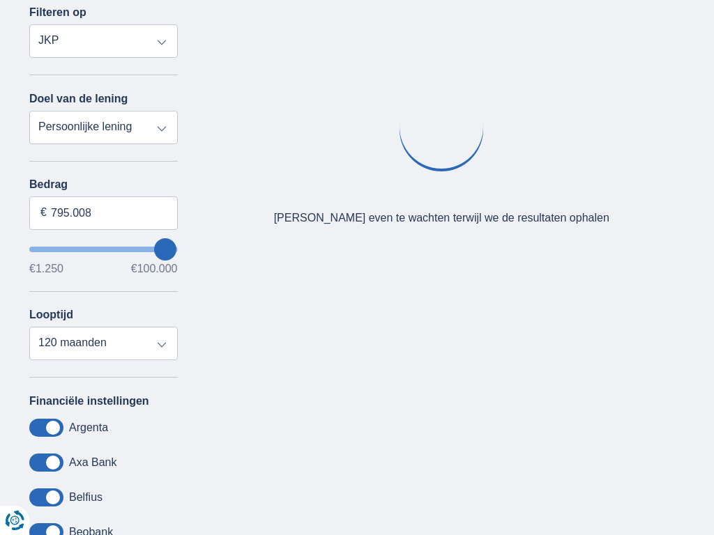
type input "99250"
click at [103, 213] on input "Bedrag" at bounding box center [103, 213] width 149 height 33
click at [103, 213] on input "50.250" at bounding box center [103, 213] width 149 height 33
type input "5"
type input "68.694"
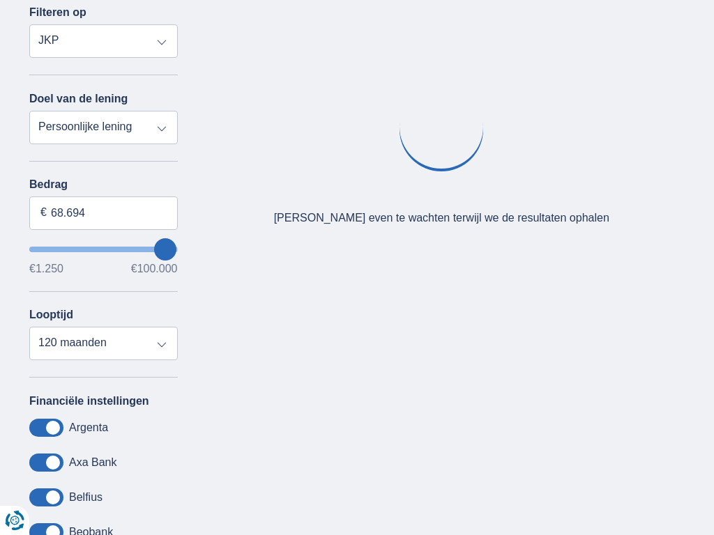
type input "68250"
click at [103, 213] on input "Bedrag" at bounding box center [103, 213] width 149 height 33
click at [103, 213] on input "50.205" at bounding box center [103, 213] width 149 height 33
type input "5"
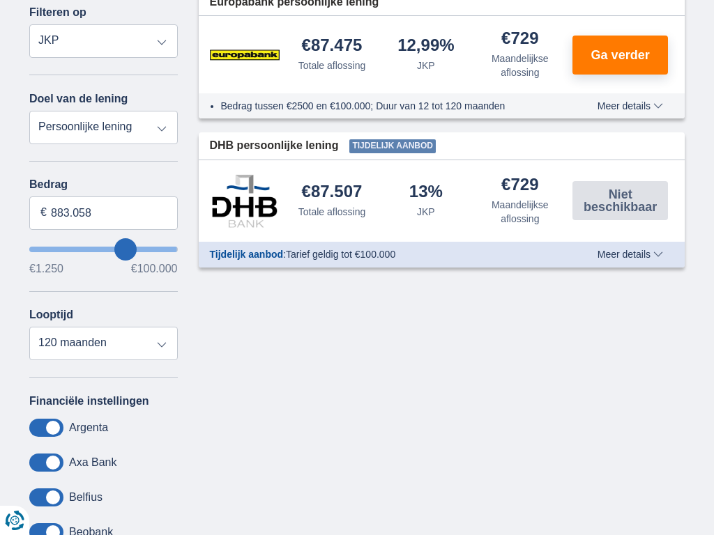
type input "100.000"
type input "99250"
click at [103, 213] on input "Bedrag" at bounding box center [103, 213] width 149 height 33
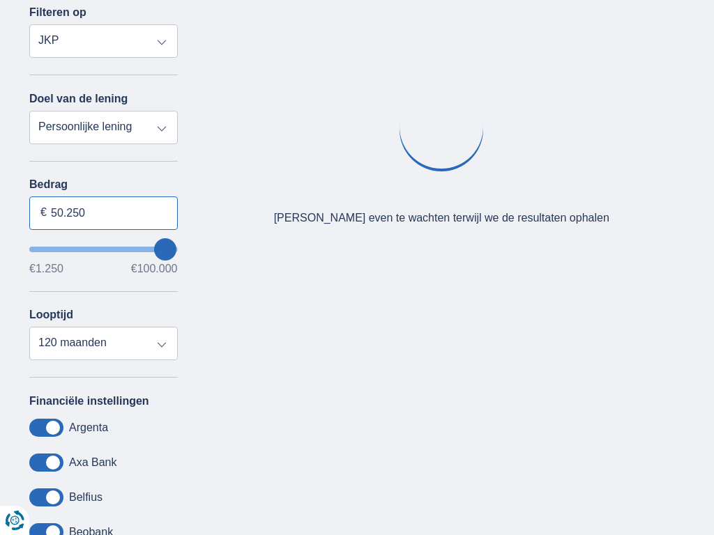
click at [103, 213] on input "50.250" at bounding box center [103, 213] width 149 height 33
type input "5"
type input "39.765"
click at [103, 213] on input "Bedrag" at bounding box center [103, 213] width 149 height 33
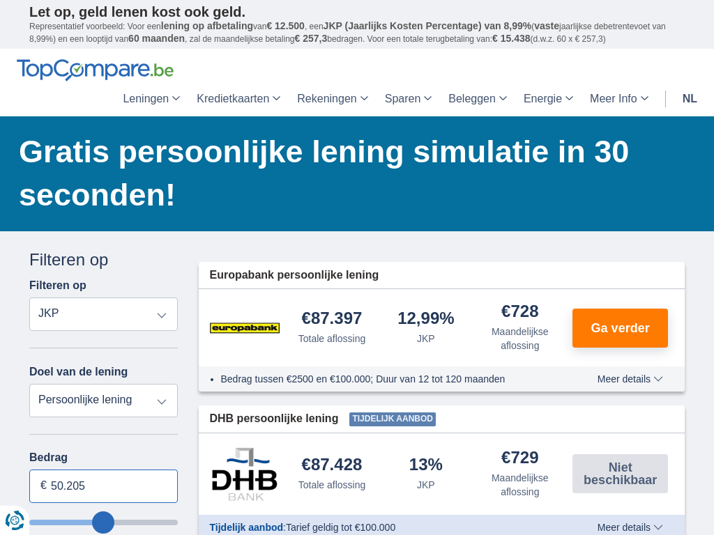
click at [103, 470] on input "50.205" at bounding box center [103, 486] width 149 height 33
click at [103, 470] on input "Bedrag" at bounding box center [103, 486] width 149 height 33
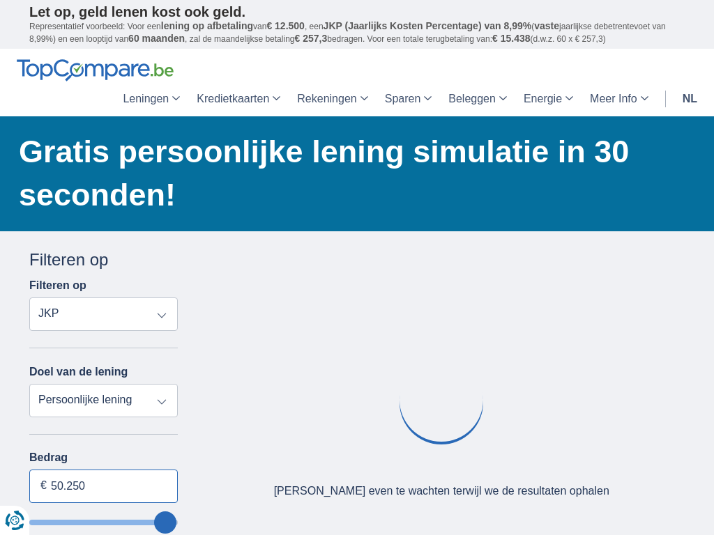
click at [103, 470] on input "50.250" at bounding box center [103, 486] width 149 height 33
click at [103, 470] on input "Bedrag" at bounding box center [103, 486] width 149 height 33
click at [103, 470] on input "50.205" at bounding box center [103, 486] width 149 height 33
click at [103, 470] on input "Bedrag" at bounding box center [103, 486] width 149 height 33
click at [103, 470] on input "50.250" at bounding box center [103, 486] width 149 height 33
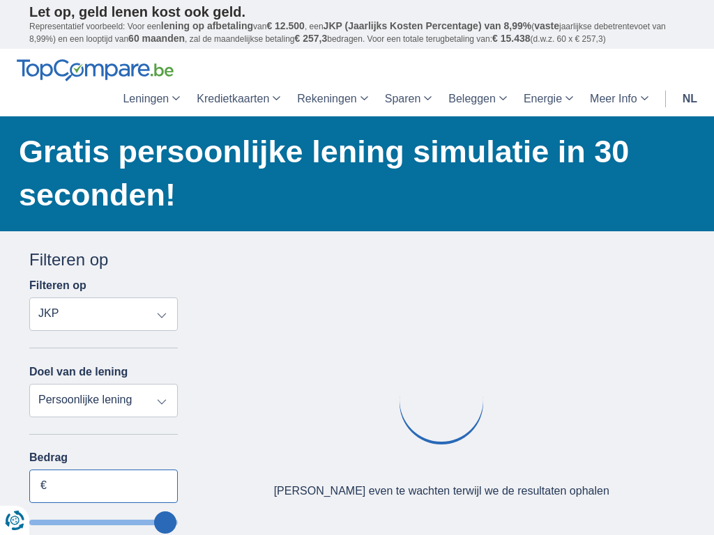
click at [103, 470] on input "Bedrag" at bounding box center [103, 486] width 149 height 33
click at [103, 470] on input "50.205" at bounding box center [103, 486] width 149 height 33
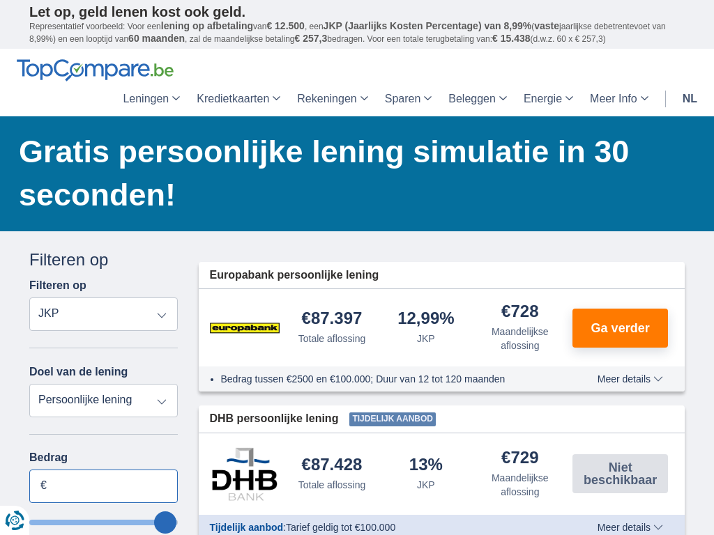
click at [103, 470] on input "Bedrag" at bounding box center [103, 486] width 149 height 33
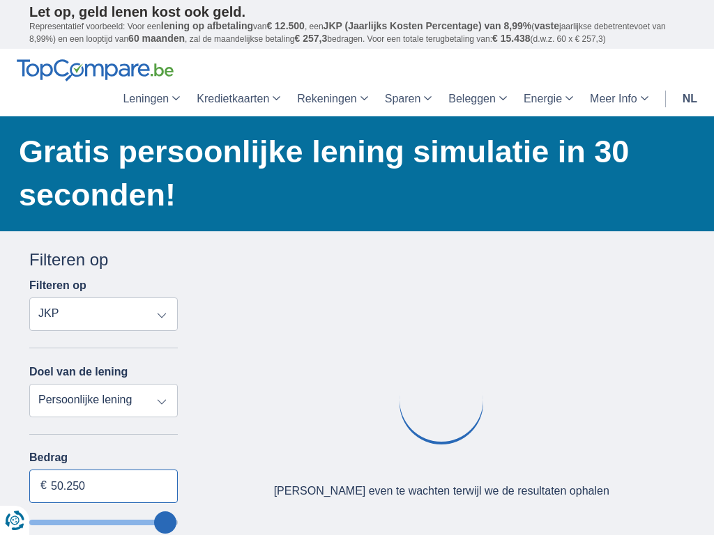
click at [103, 470] on input "50.250" at bounding box center [103, 486] width 149 height 33
click at [103, 470] on input "Bedrag" at bounding box center [103, 486] width 149 height 33
click at [103, 470] on input "50.205" at bounding box center [103, 486] width 149 height 33
click at [103, 470] on input "Bedrag" at bounding box center [103, 486] width 149 height 33
click at [103, 470] on input "50.250" at bounding box center [103, 486] width 149 height 33
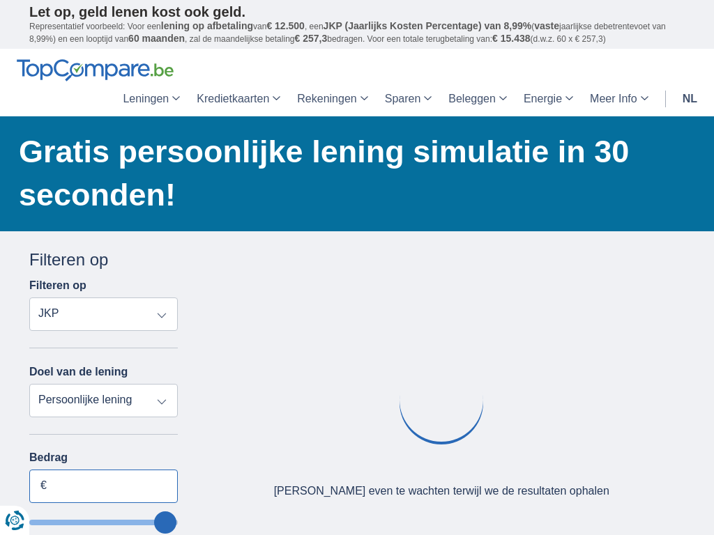
click at [103, 470] on input "Bedrag" at bounding box center [103, 486] width 149 height 33
click at [103, 470] on input "50.205" at bounding box center [103, 486] width 149 height 33
click at [103, 470] on input "Bedrag" at bounding box center [103, 486] width 149 height 33
click at [103, 470] on input "50.250" at bounding box center [103, 486] width 149 height 33
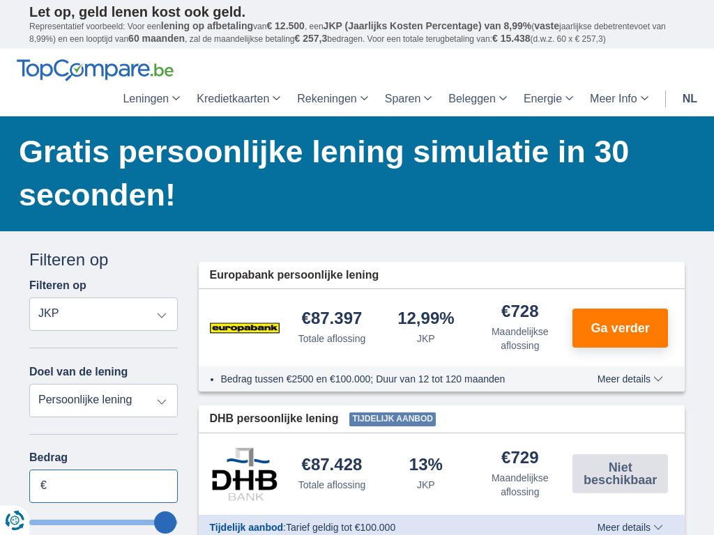
click at [103, 470] on input "Bedrag" at bounding box center [103, 486] width 149 height 33
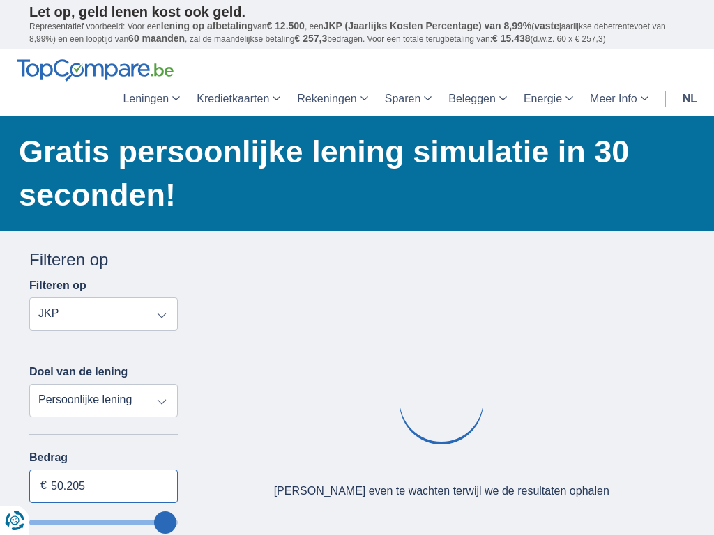
click at [103, 470] on input "50.205" at bounding box center [103, 486] width 149 height 33
click at [103, 470] on input "Bedrag" at bounding box center [103, 486] width 149 height 33
click at [103, 470] on input "50.250" at bounding box center [103, 486] width 149 height 33
click at [103, 470] on input "Bedrag" at bounding box center [103, 486] width 149 height 33
click at [103, 470] on input "50.205" at bounding box center [103, 486] width 149 height 33
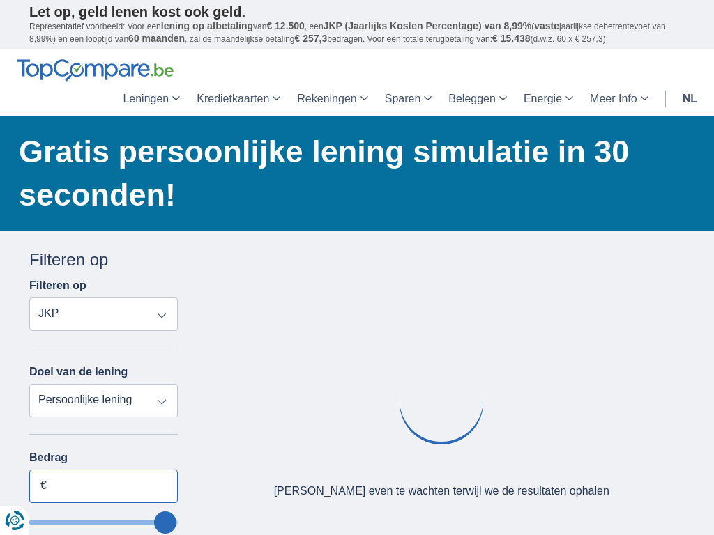
click at [103, 470] on input "Bedrag" at bounding box center [103, 486] width 149 height 33
click at [103, 470] on input "50.250" at bounding box center [103, 486] width 149 height 33
click at [103, 470] on input "Bedrag" at bounding box center [103, 486] width 149 height 33
click at [103, 470] on input "50.205" at bounding box center [103, 486] width 149 height 33
click at [103, 470] on input "Bedrag" at bounding box center [103, 486] width 149 height 33
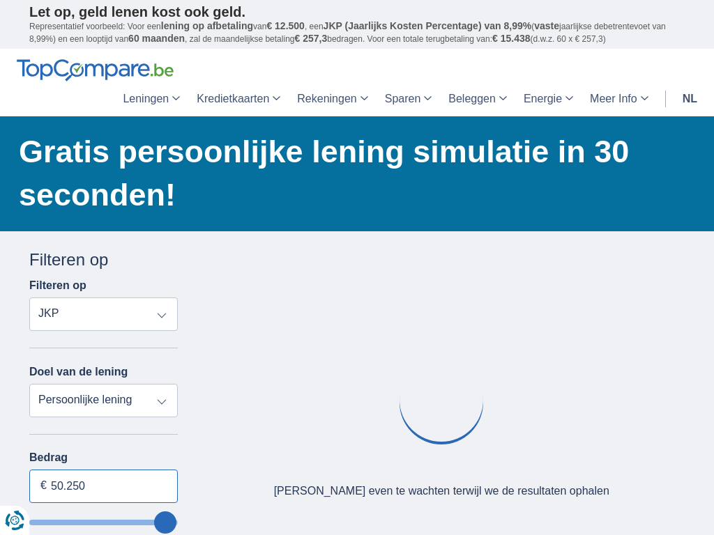
click at [103, 470] on input "50.250" at bounding box center [103, 486] width 149 height 33
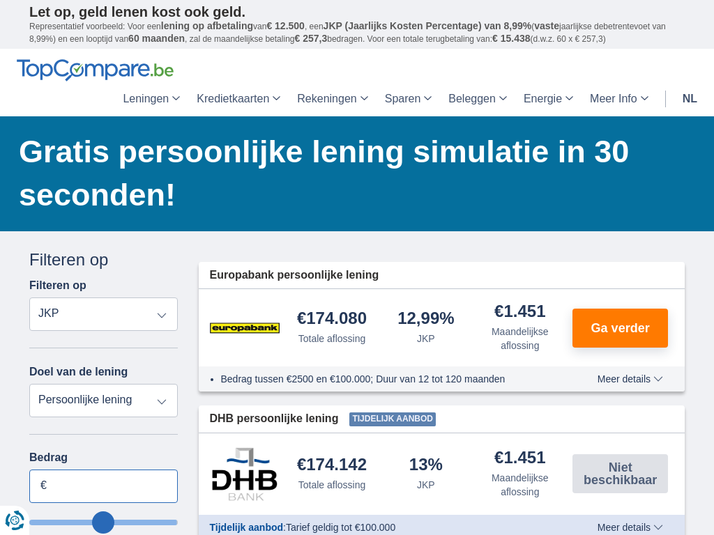
click at [103, 470] on input "Bedrag" at bounding box center [103, 486] width 149 height 33
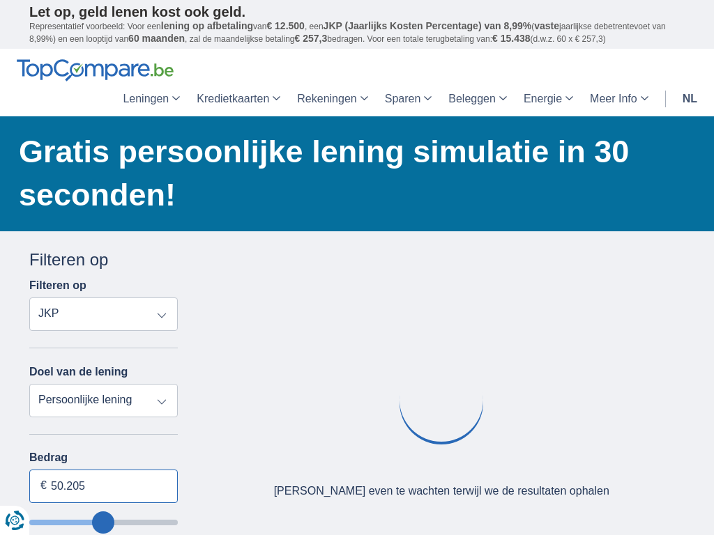
click at [103, 470] on input "50.205" at bounding box center [103, 486] width 149 height 33
click at [103, 520] on input "wantToBorrow" at bounding box center [103, 523] width 149 height 6
